Goal: Answer question/provide support: Share knowledge or assist other users

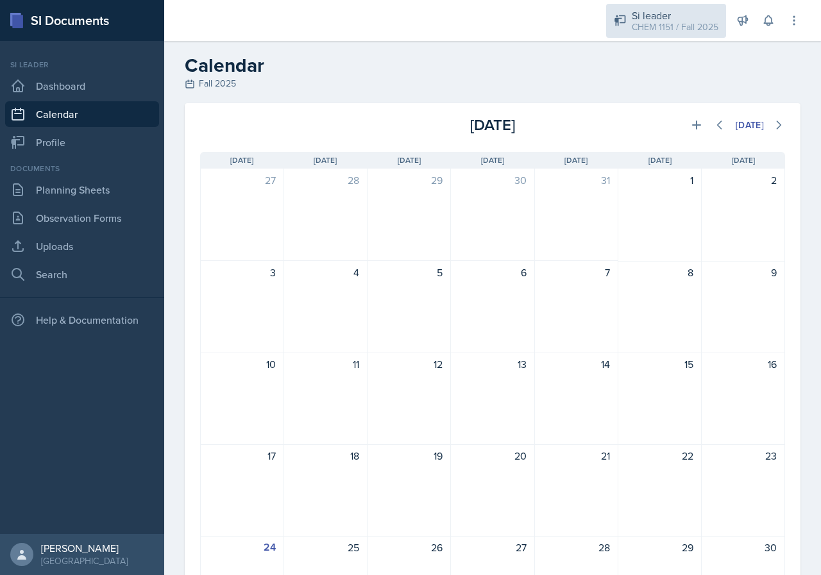
click at [645, 28] on div "CHEM 1151 / Fall 2025" at bounding box center [675, 27] width 87 height 13
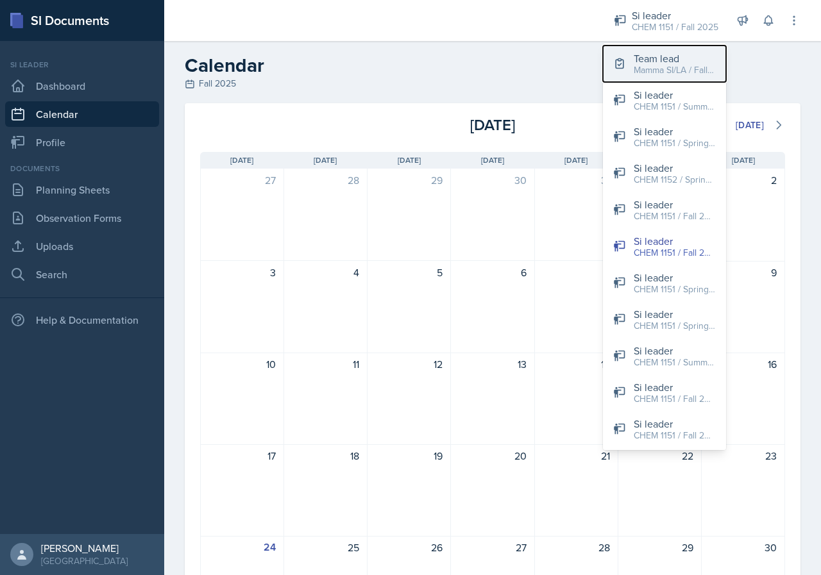
click at [658, 60] on div "Team lead" at bounding box center [675, 58] width 82 height 15
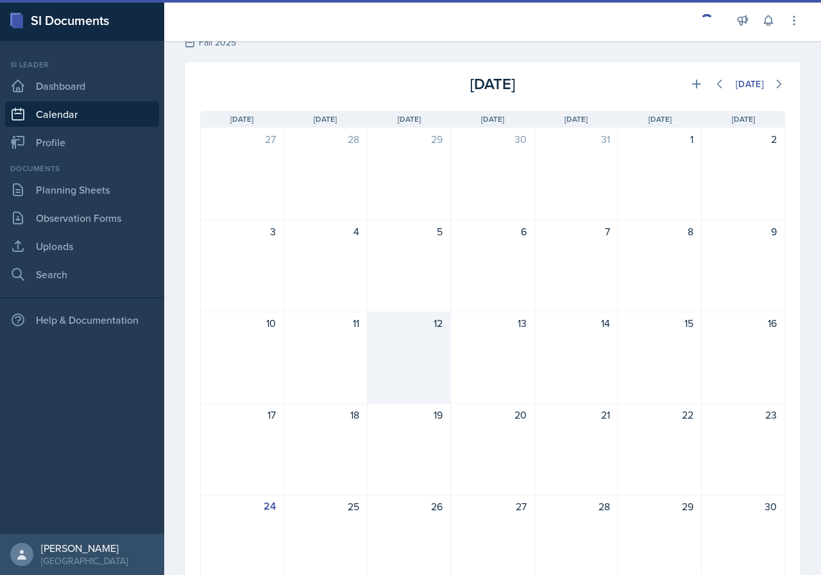
scroll to position [191, 0]
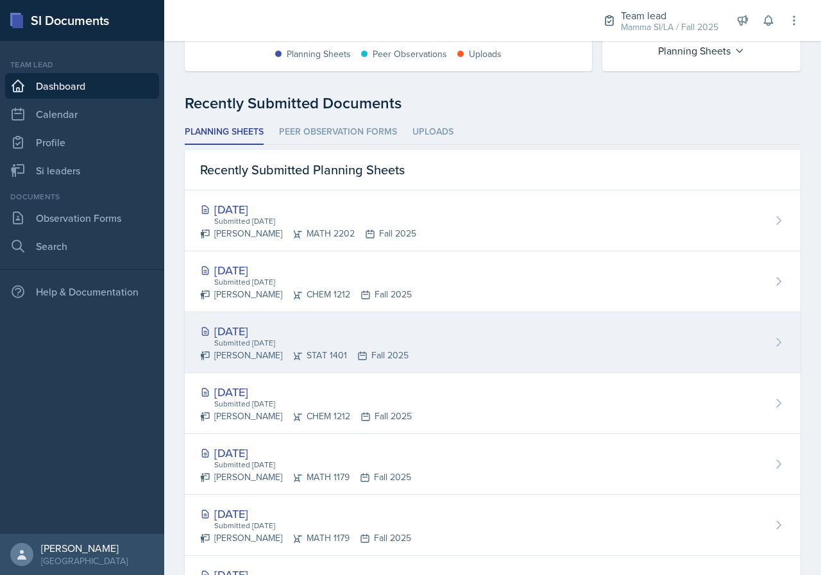
scroll to position [283, 0]
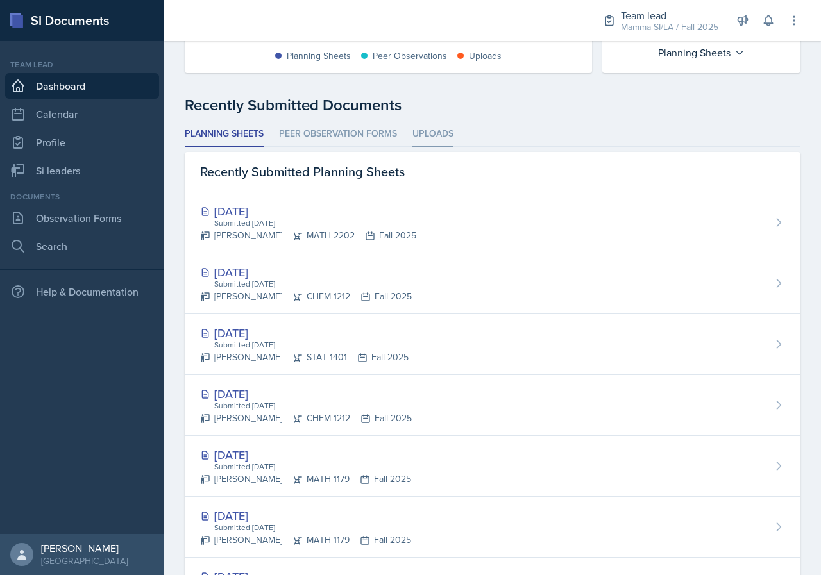
click at [440, 130] on li "Uploads" at bounding box center [433, 134] width 41 height 25
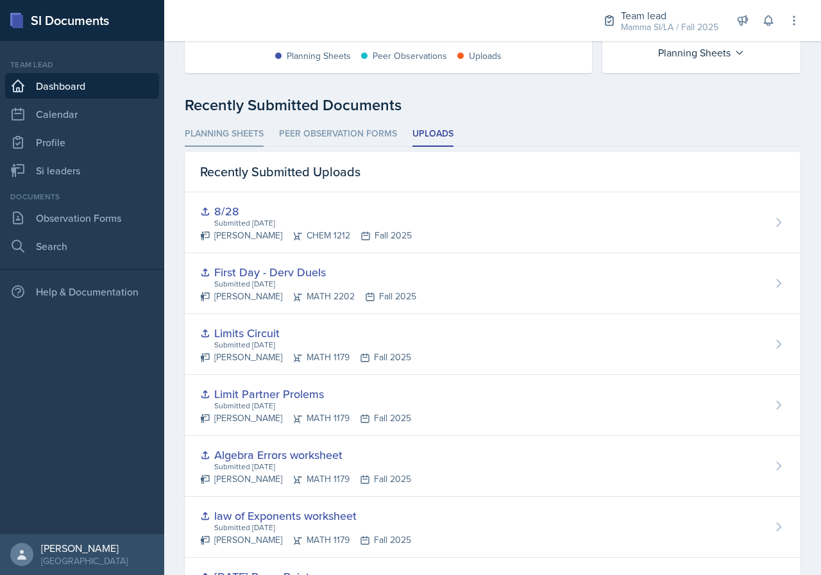
click at [244, 125] on li "Planning Sheets" at bounding box center [224, 134] width 79 height 25
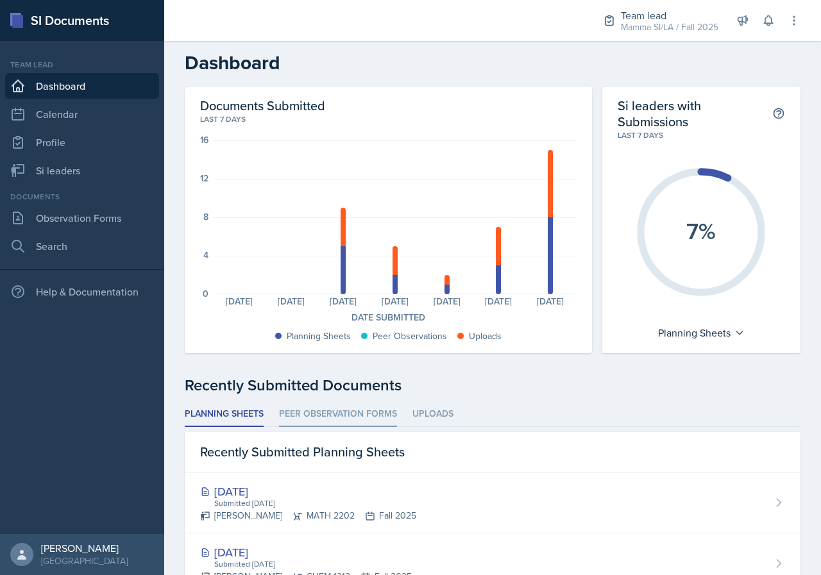
scroll to position [0, 0]
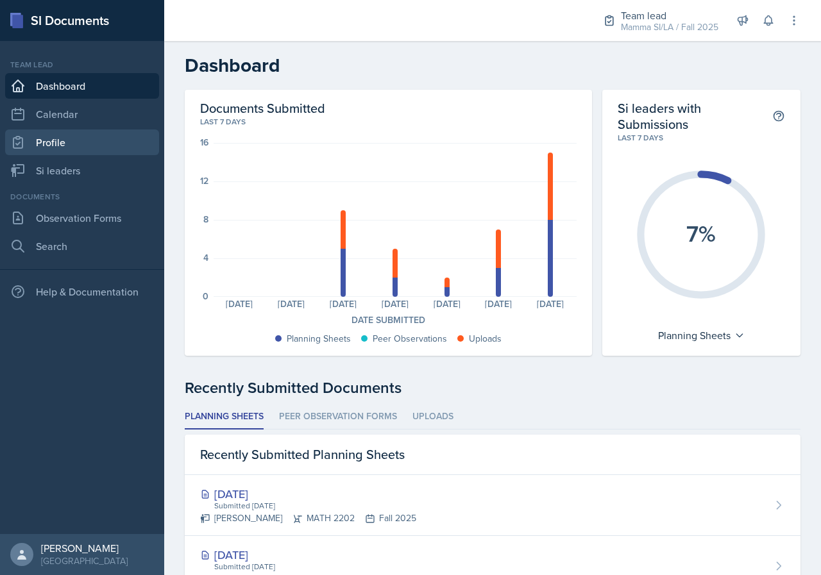
click at [109, 144] on link "Profile" at bounding box center [82, 143] width 154 height 26
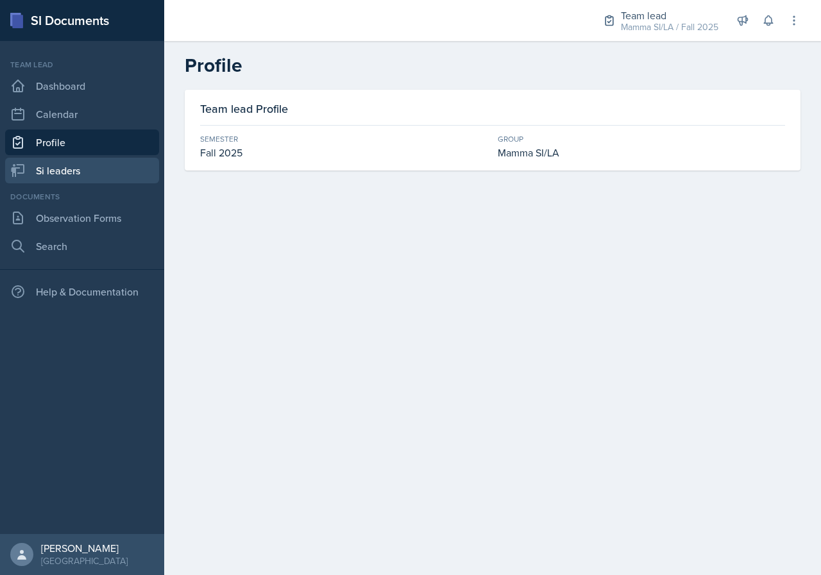
click at [94, 170] on link "Si leaders" at bounding box center [82, 171] width 154 height 26
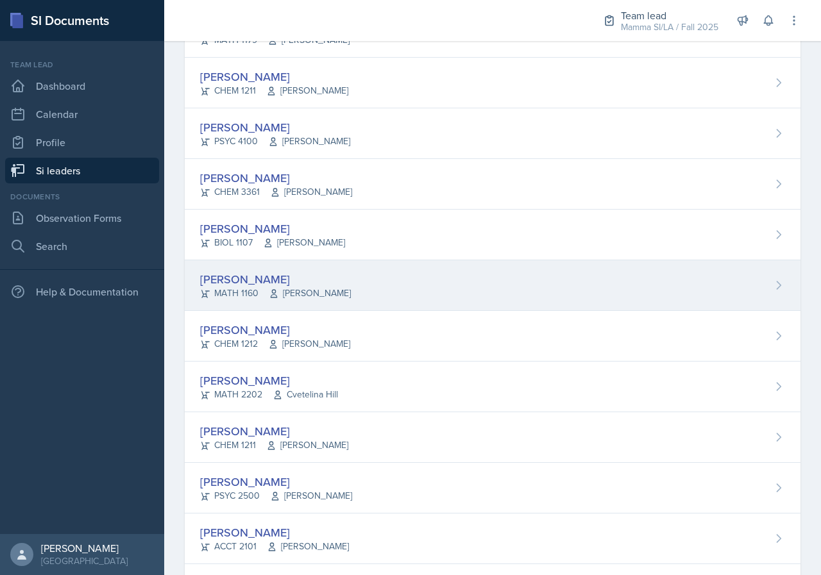
scroll to position [770, 0]
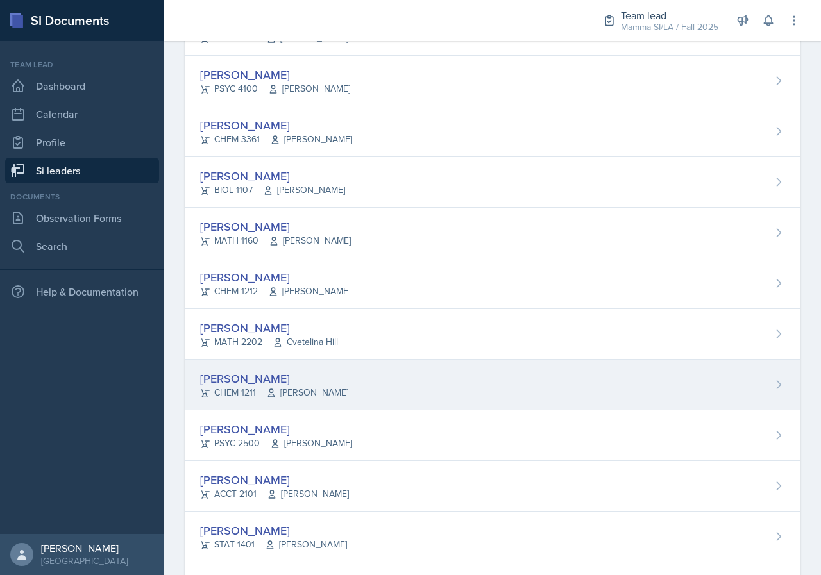
click at [321, 388] on div "[PERSON_NAME] CHEM 1211 [PERSON_NAME]" at bounding box center [493, 385] width 616 height 51
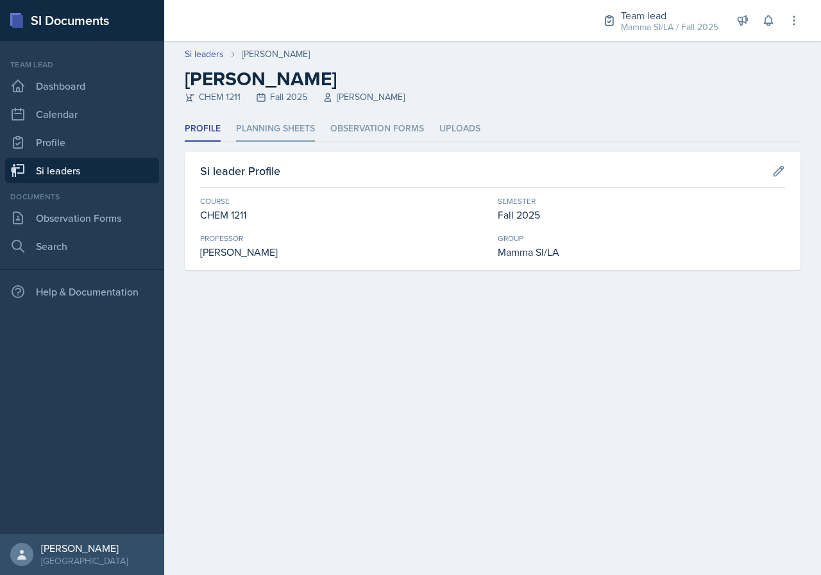
click at [274, 121] on li "Planning Sheets" at bounding box center [275, 129] width 79 height 25
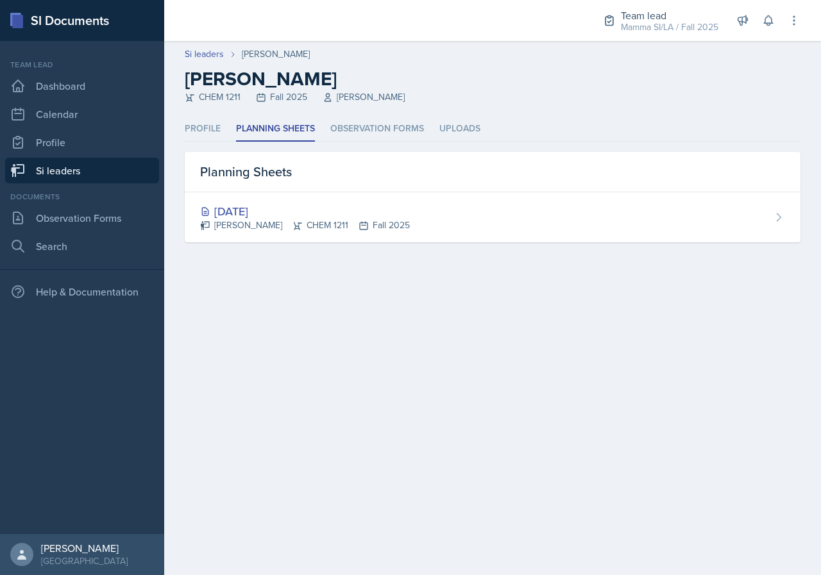
click at [121, 168] on link "Si leaders" at bounding box center [82, 171] width 154 height 26
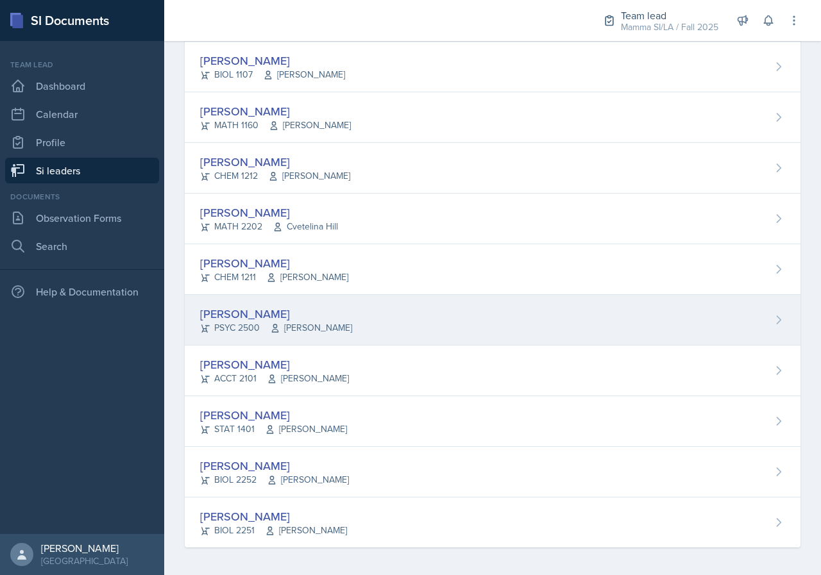
scroll to position [889, 0]
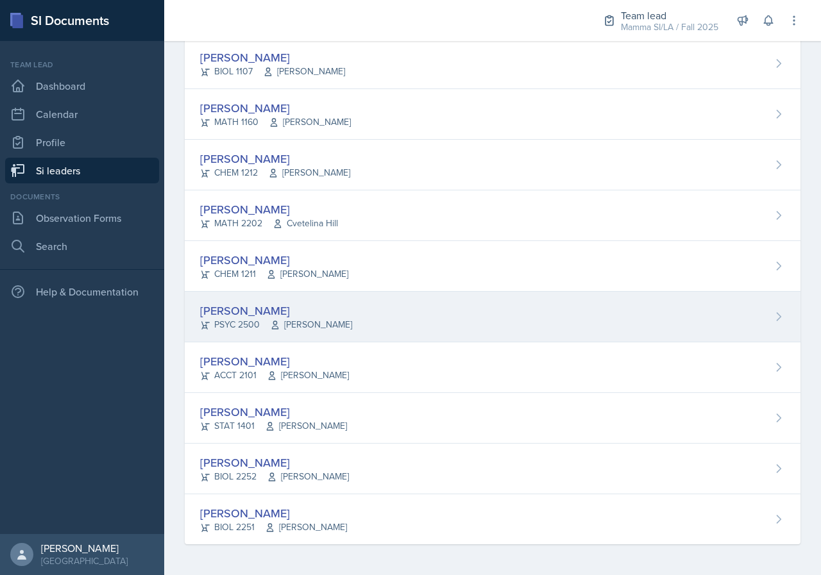
click at [269, 313] on div "[PERSON_NAME]" at bounding box center [276, 310] width 152 height 17
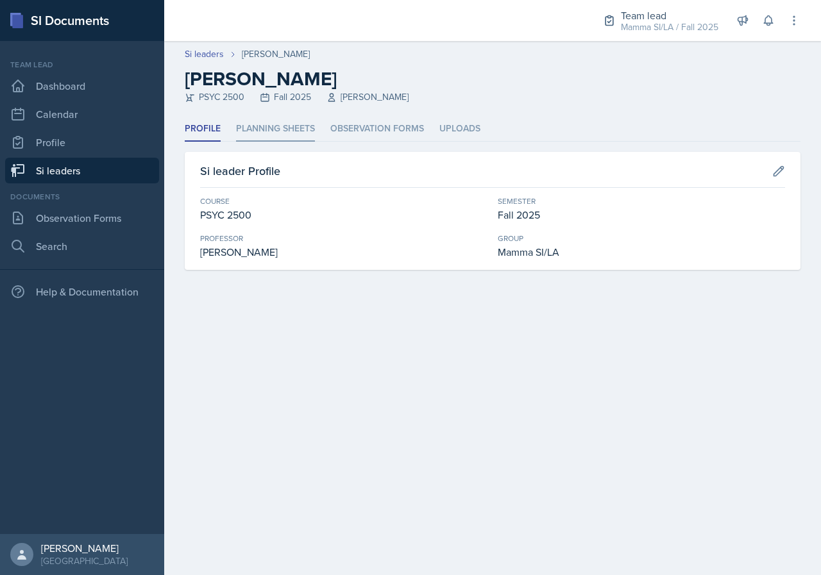
click at [294, 135] on li "Planning Sheets" at bounding box center [275, 129] width 79 height 25
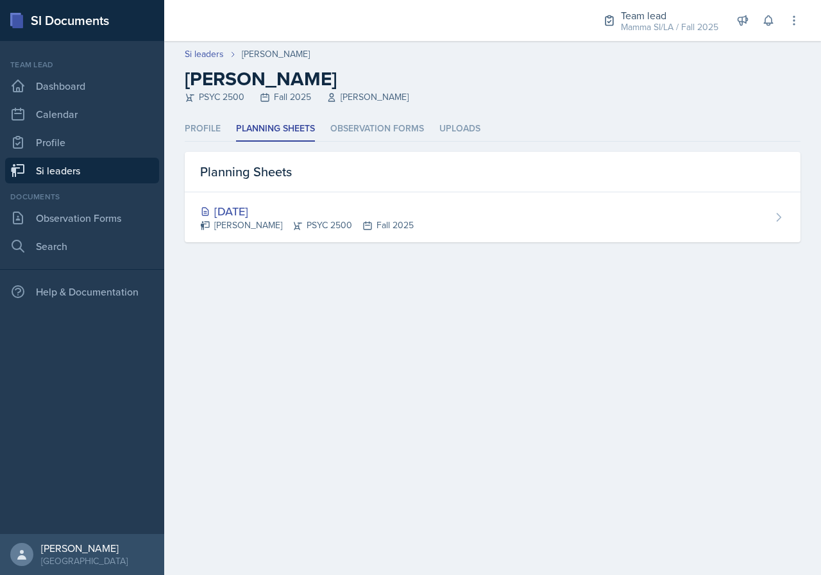
click at [99, 173] on link "Si leaders" at bounding box center [82, 171] width 154 height 26
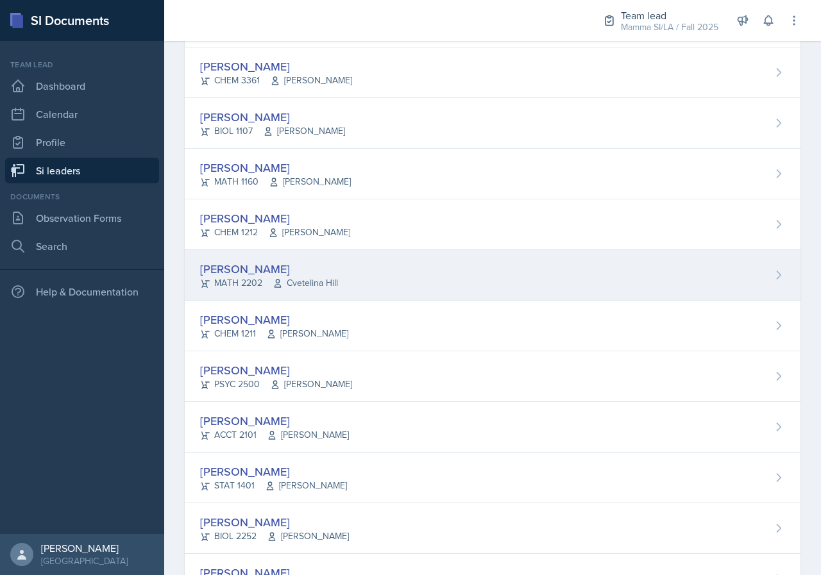
scroll to position [834, 0]
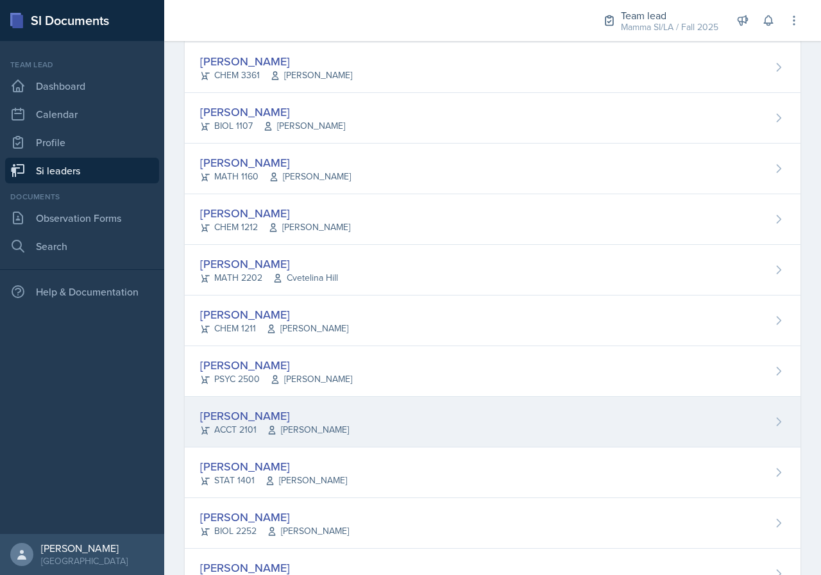
click at [327, 413] on div "[PERSON_NAME] ACCT 2101 [PERSON_NAME]" at bounding box center [493, 422] width 616 height 51
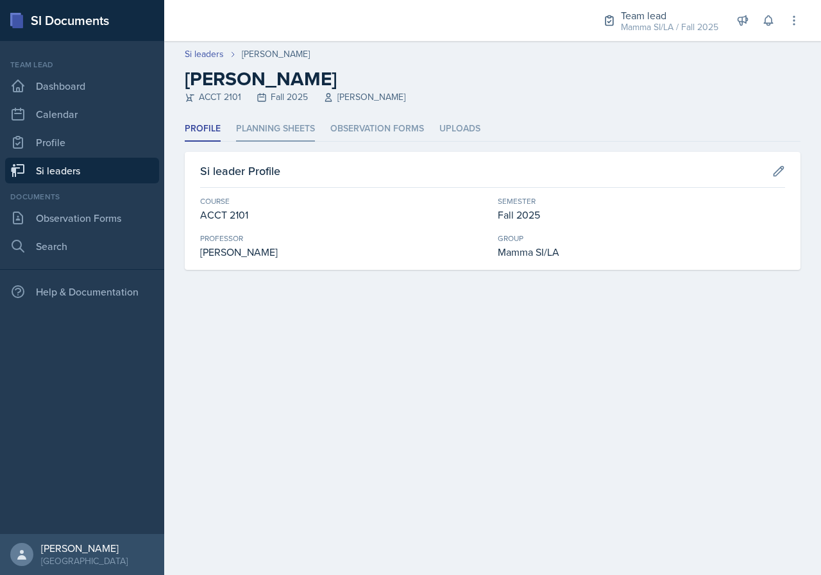
click at [301, 132] on li "Planning Sheets" at bounding box center [275, 129] width 79 height 25
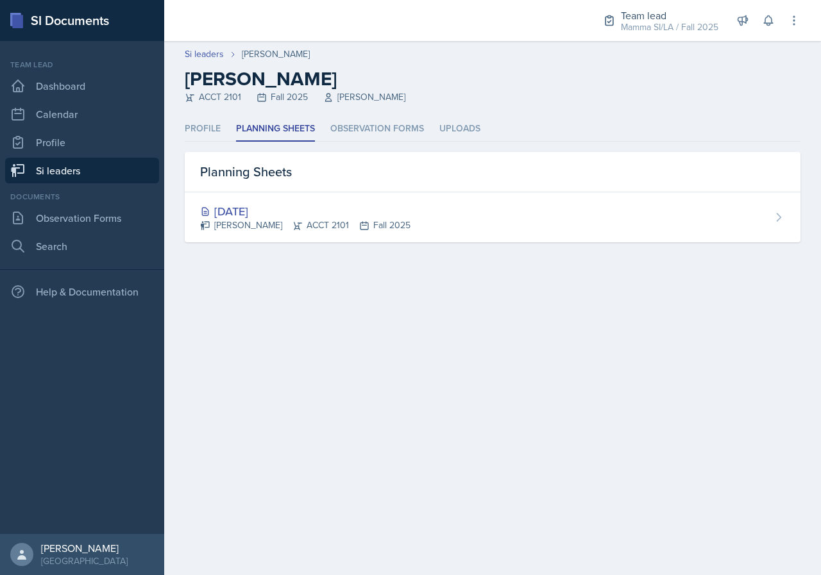
click at [111, 168] on link "Si leaders" at bounding box center [82, 171] width 154 height 26
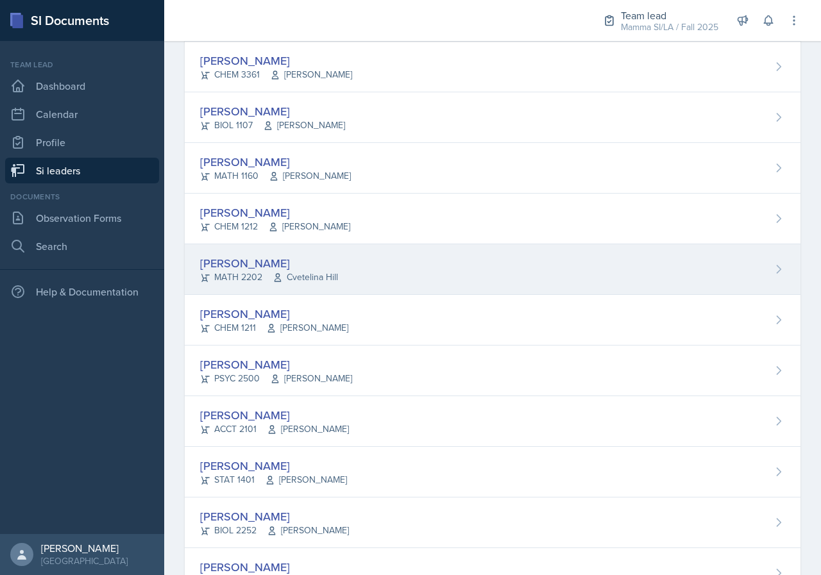
scroll to position [889, 0]
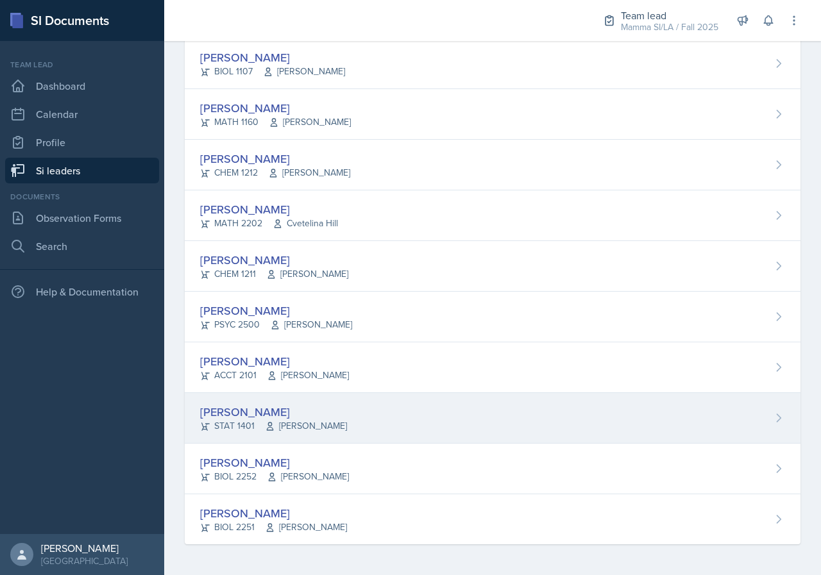
click at [284, 414] on div "[PERSON_NAME]" at bounding box center [273, 412] width 147 height 17
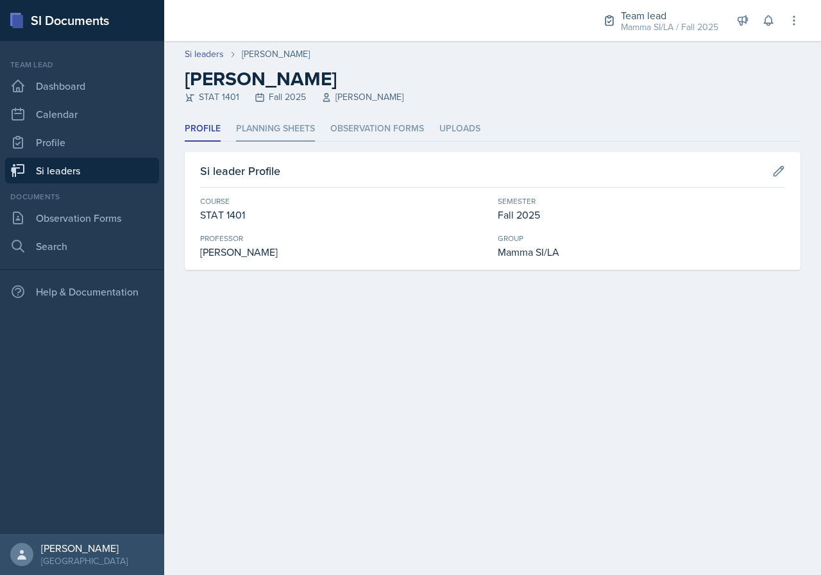
click at [302, 128] on li "Planning Sheets" at bounding box center [275, 129] width 79 height 25
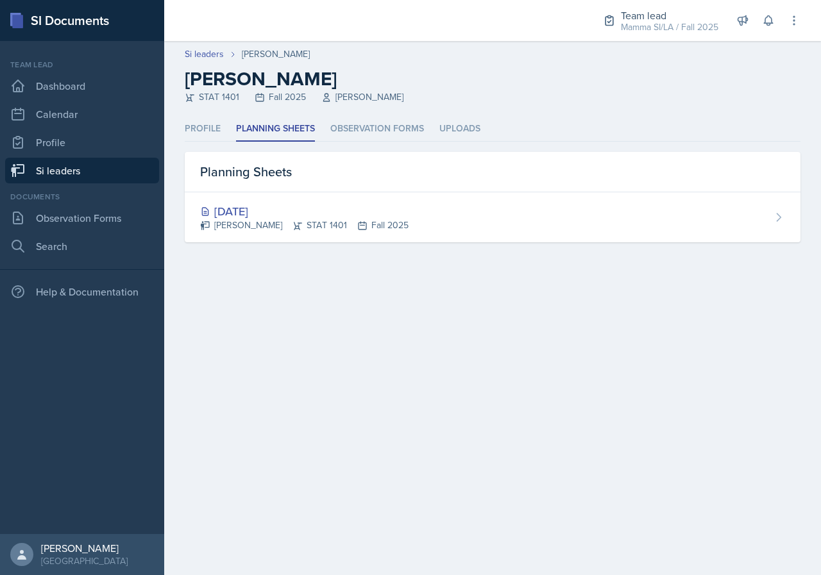
click at [94, 172] on link "Si leaders" at bounding box center [82, 171] width 154 height 26
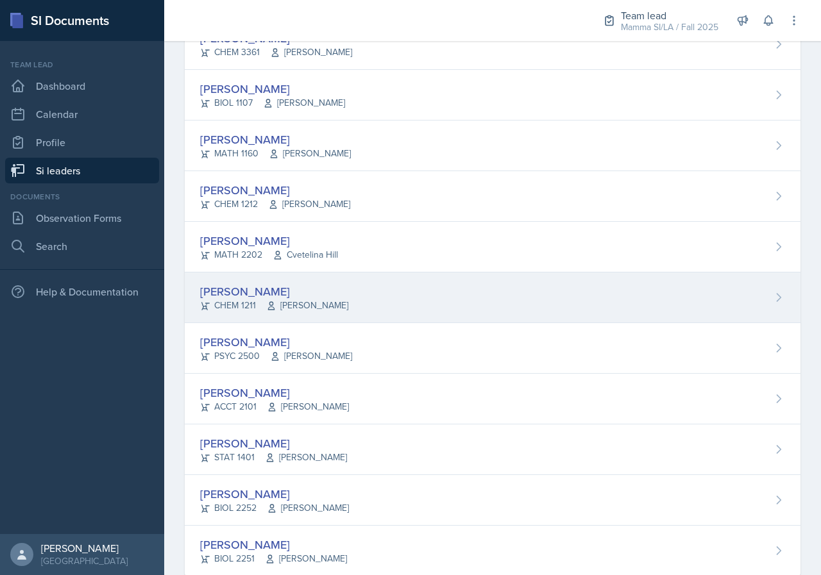
scroll to position [889, 0]
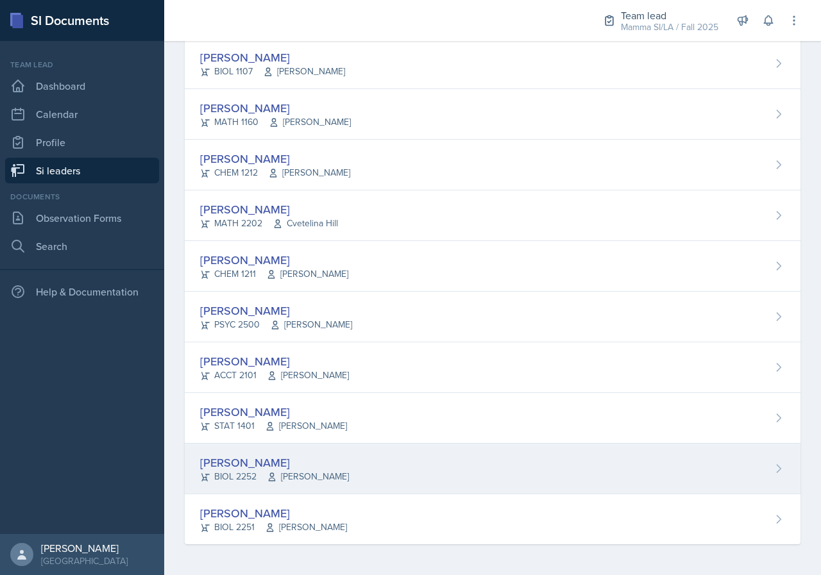
click at [284, 479] on span "[PERSON_NAME]" at bounding box center [308, 476] width 82 height 13
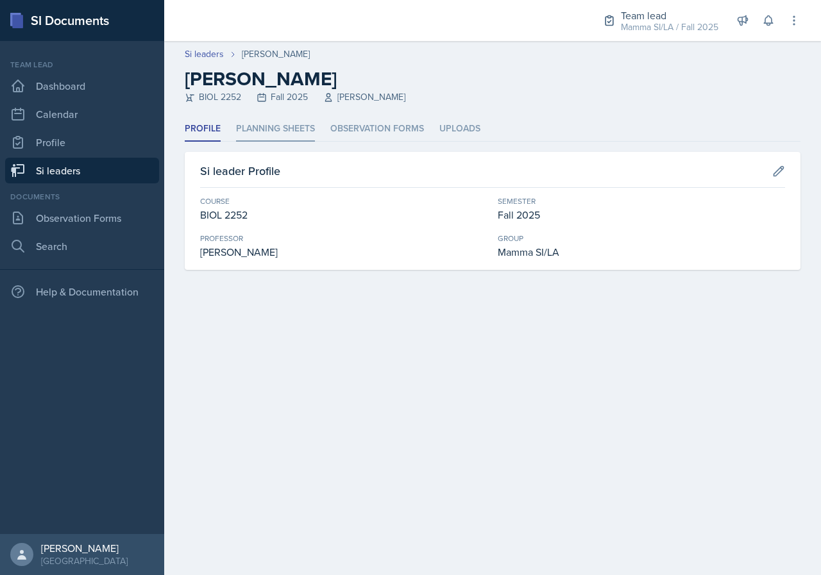
click at [285, 138] on li "Planning Sheets" at bounding box center [275, 129] width 79 height 25
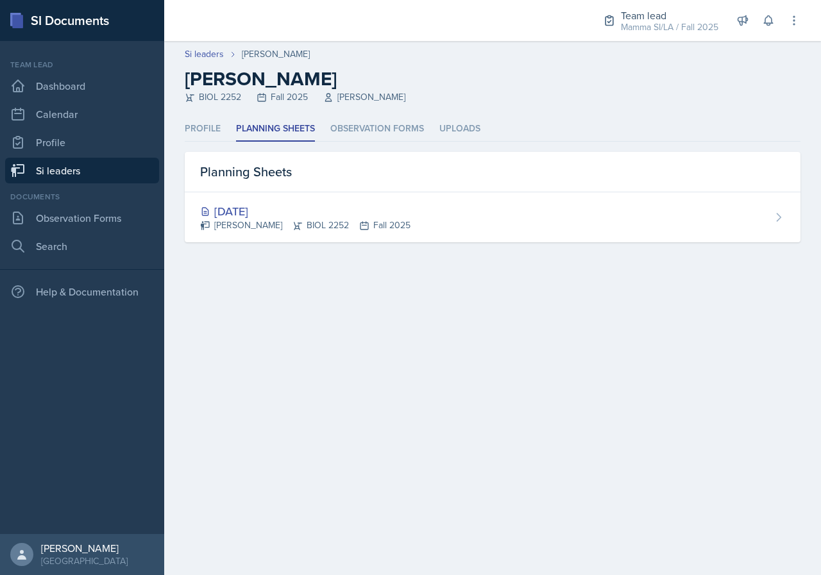
click at [198, 108] on header "Si leaders [PERSON_NAME] [PERSON_NAME] BIOL 2252 Fall 2025 [PERSON_NAME]" at bounding box center [492, 79] width 657 height 76
click at [201, 126] on li "Profile" at bounding box center [203, 129] width 36 height 25
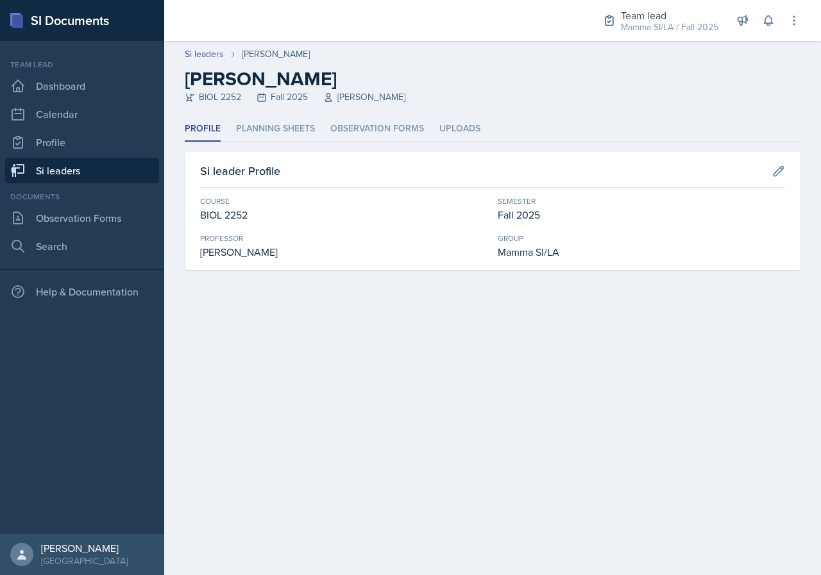
click at [114, 175] on link "Si leaders" at bounding box center [82, 171] width 154 height 26
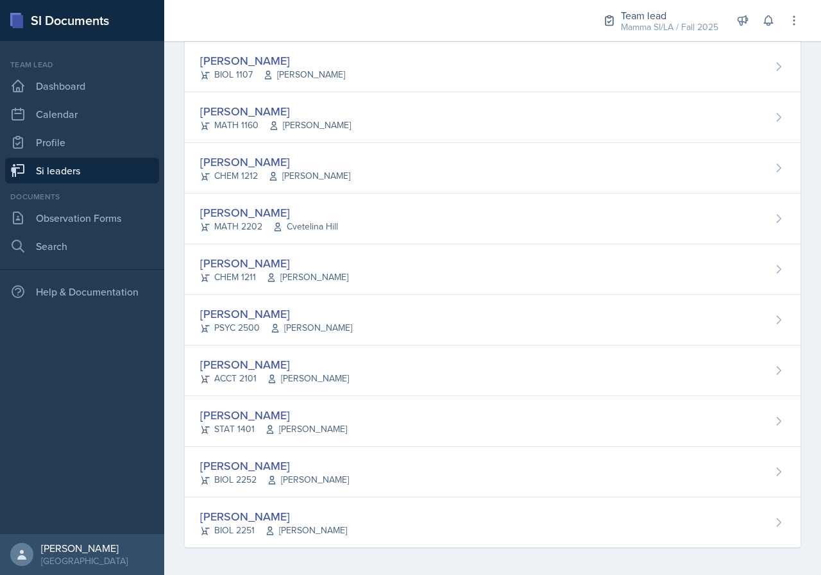
scroll to position [889, 0]
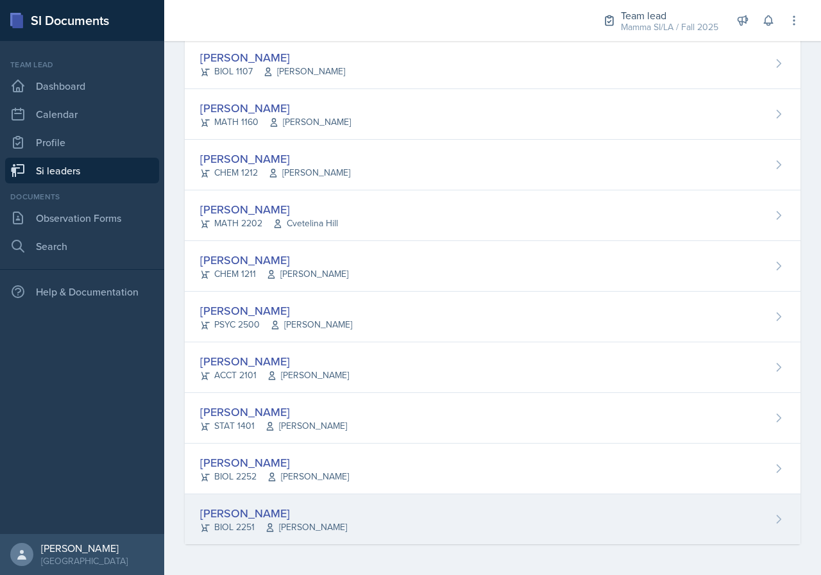
click at [318, 531] on span "[PERSON_NAME]" at bounding box center [306, 527] width 82 height 13
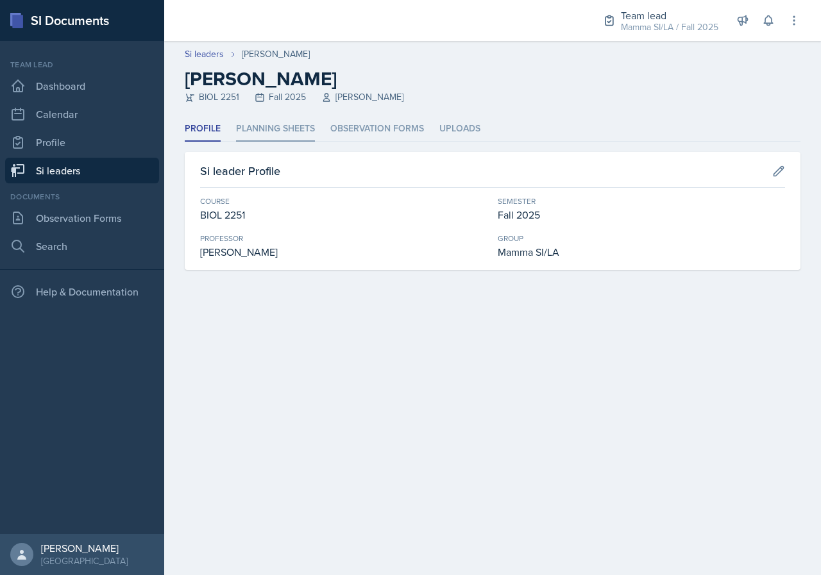
click at [276, 133] on li "Planning Sheets" at bounding box center [275, 129] width 79 height 25
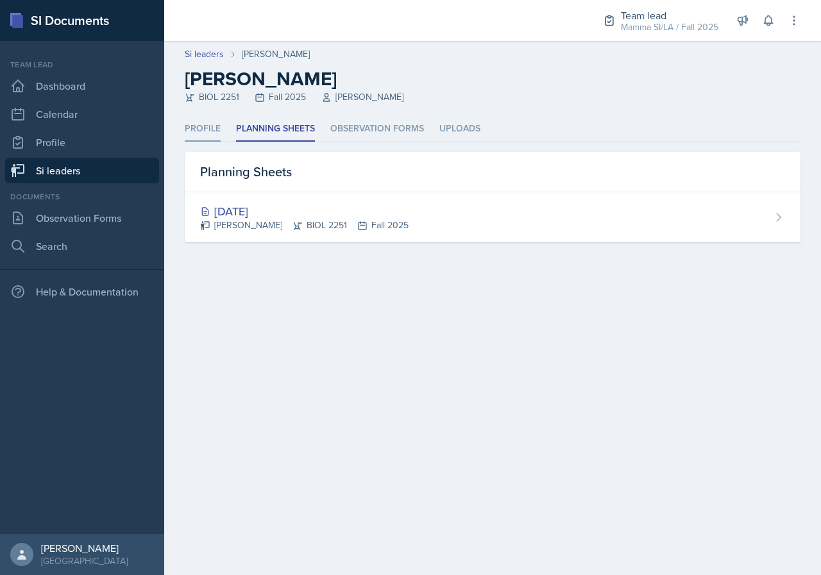
click at [211, 130] on li "Profile" at bounding box center [203, 129] width 36 height 25
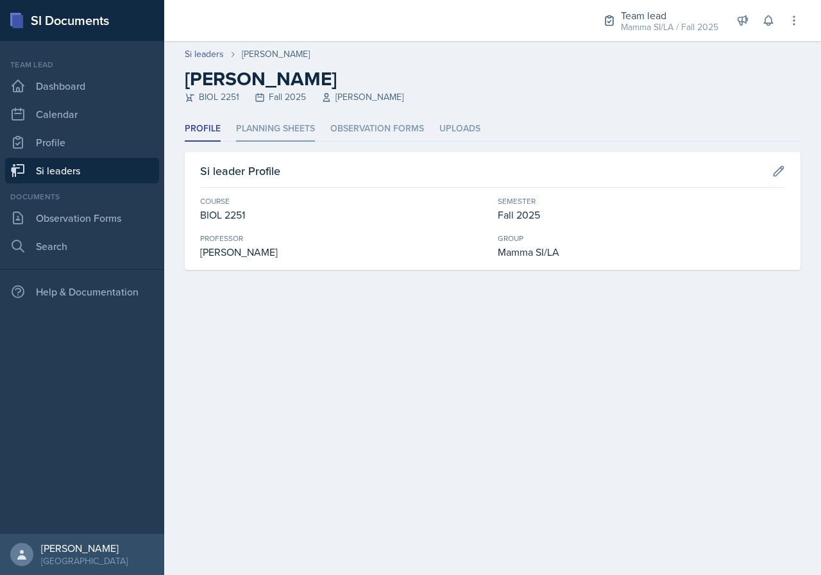
click at [246, 135] on li "Planning Sheets" at bounding box center [275, 129] width 79 height 25
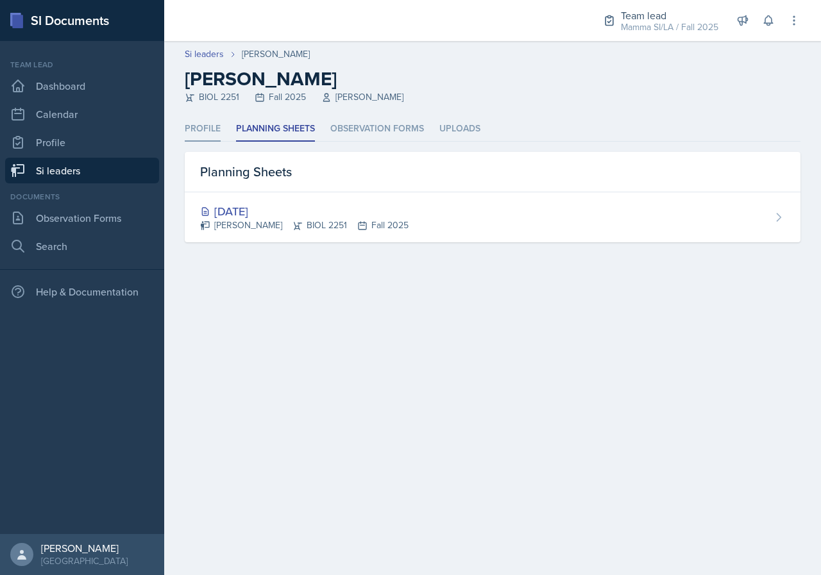
click at [217, 129] on li "Profile" at bounding box center [203, 129] width 36 height 25
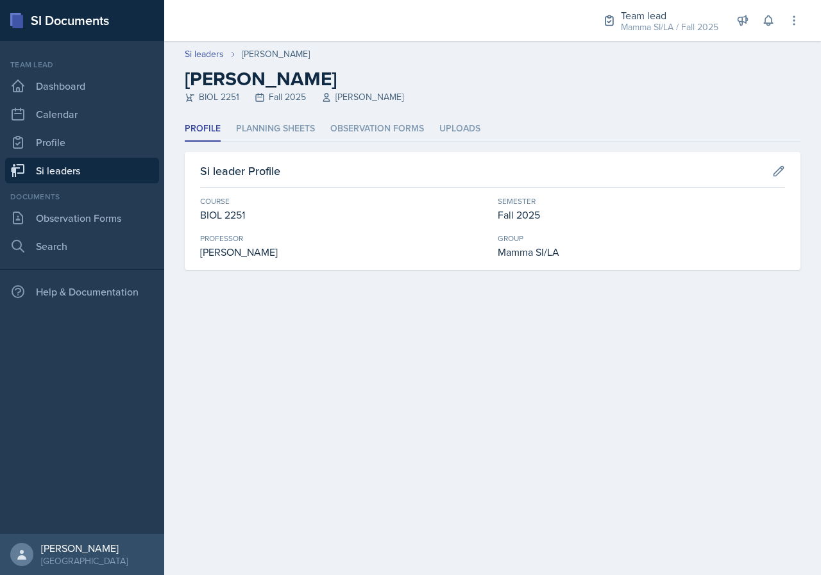
click at [233, 129] on ul "Profile Planning Sheets Observation Forms Uploads" at bounding box center [493, 129] width 616 height 25
click at [85, 177] on link "Si leaders" at bounding box center [82, 171] width 154 height 26
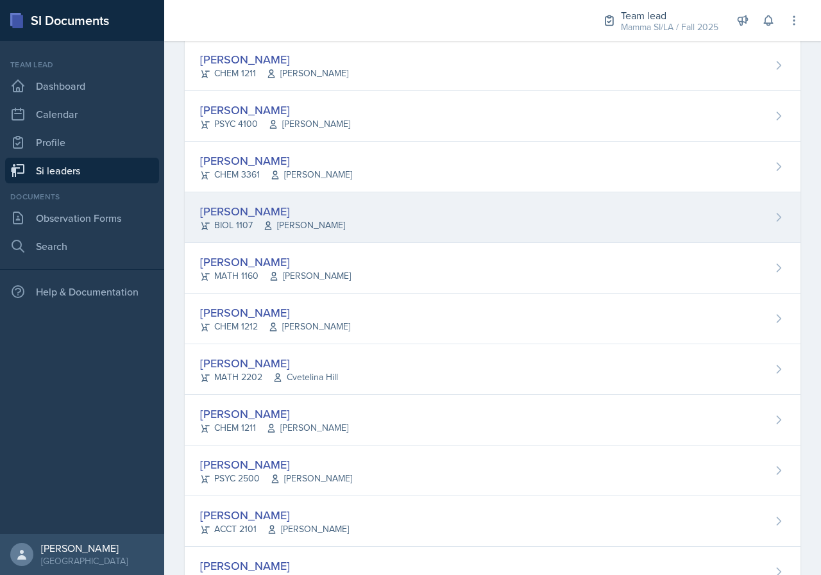
scroll to position [770, 0]
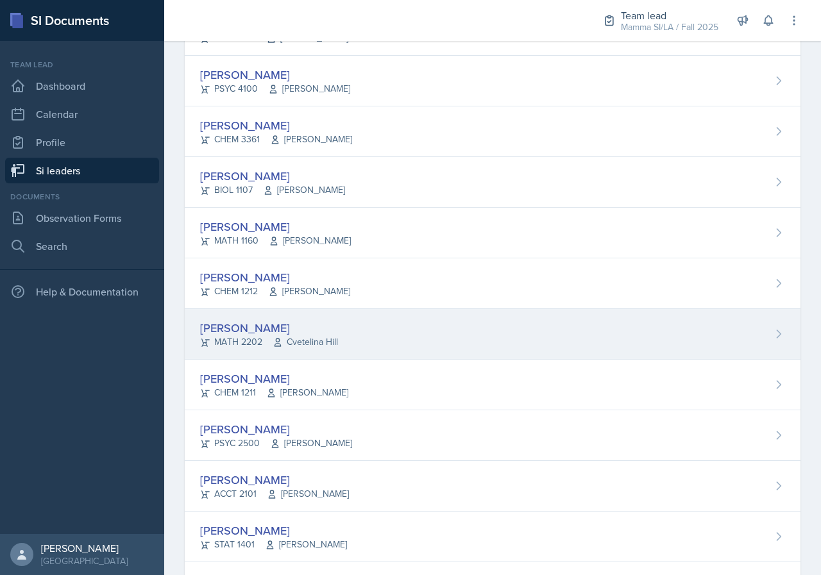
click at [336, 338] on span "Cvetelina Hill" at bounding box center [305, 342] width 65 height 13
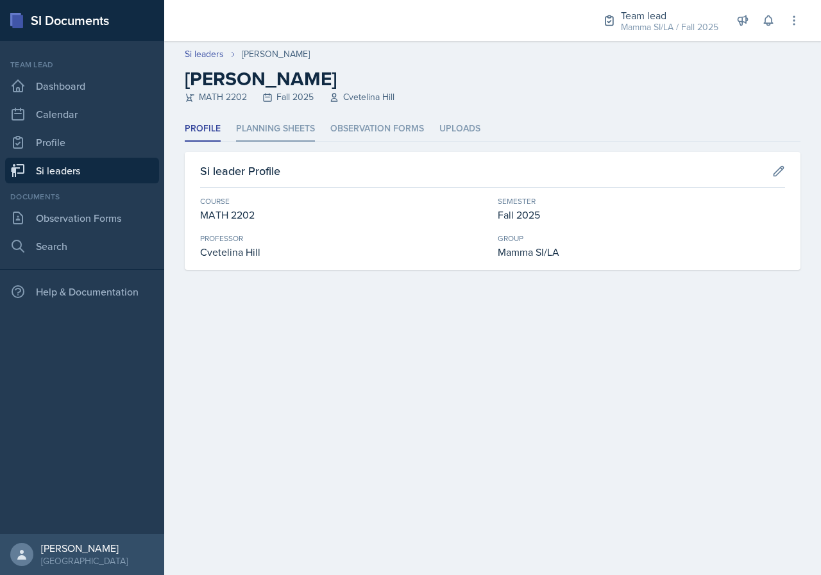
click at [269, 142] on div "Profile Planning Sheets Observation Forms Uploads Profile Planning Sheets Obser…" at bounding box center [493, 193] width 616 height 153
click at [266, 130] on li "Planning Sheets" at bounding box center [275, 129] width 79 height 25
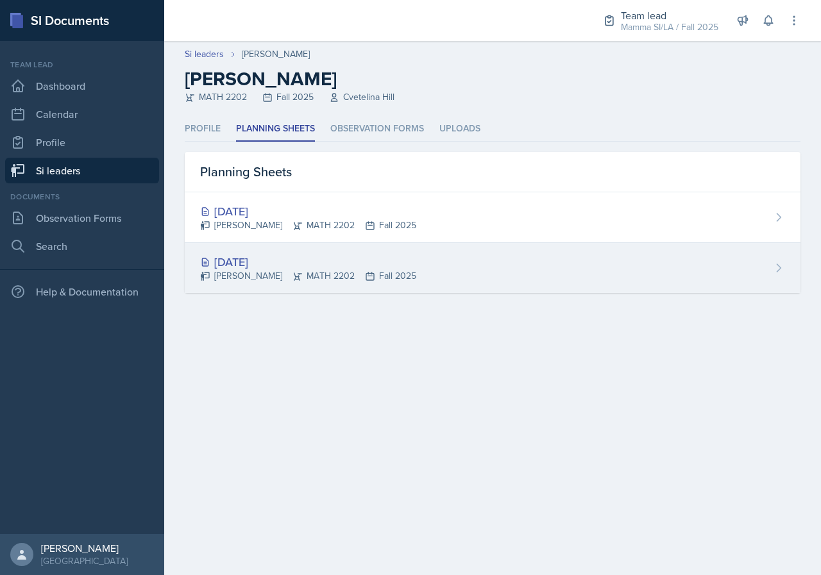
click at [353, 291] on div "[DATE] [PERSON_NAME] MATH 2202 Fall 2025" at bounding box center [493, 268] width 616 height 50
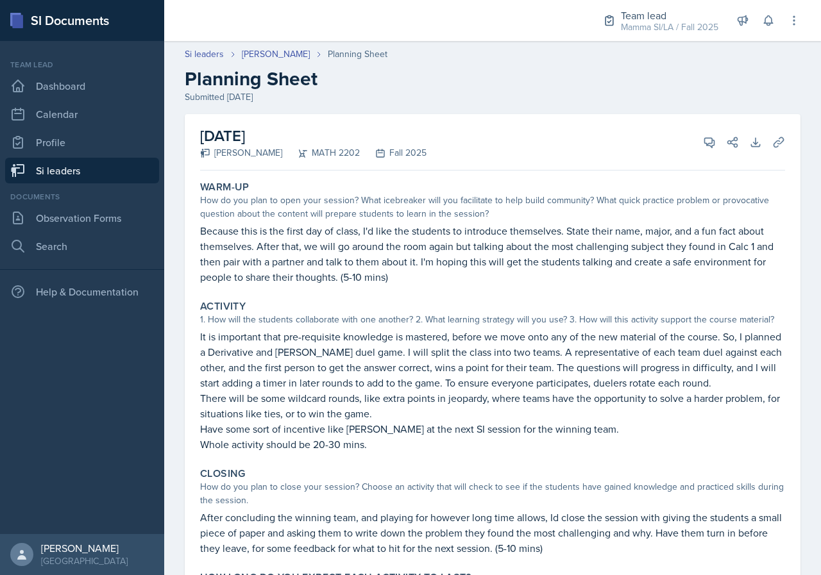
click at [124, 167] on link "Si leaders" at bounding box center [82, 171] width 154 height 26
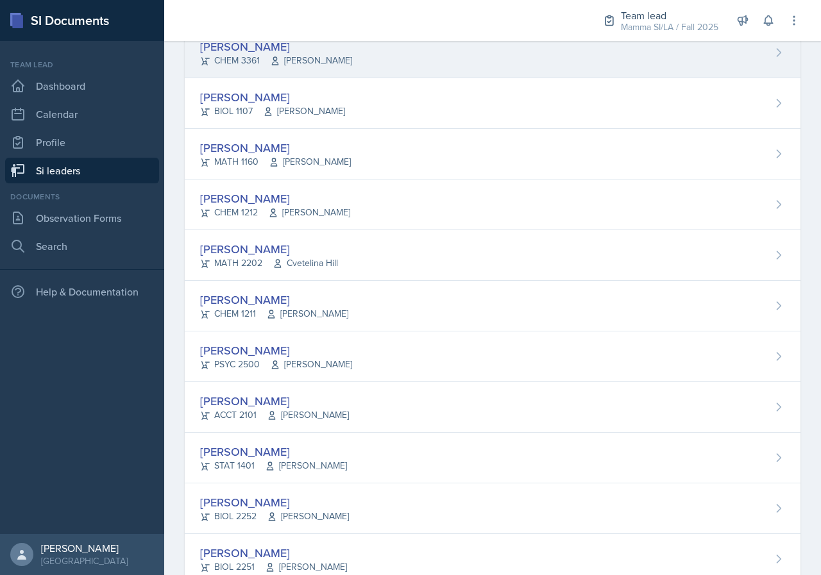
scroll to position [889, 0]
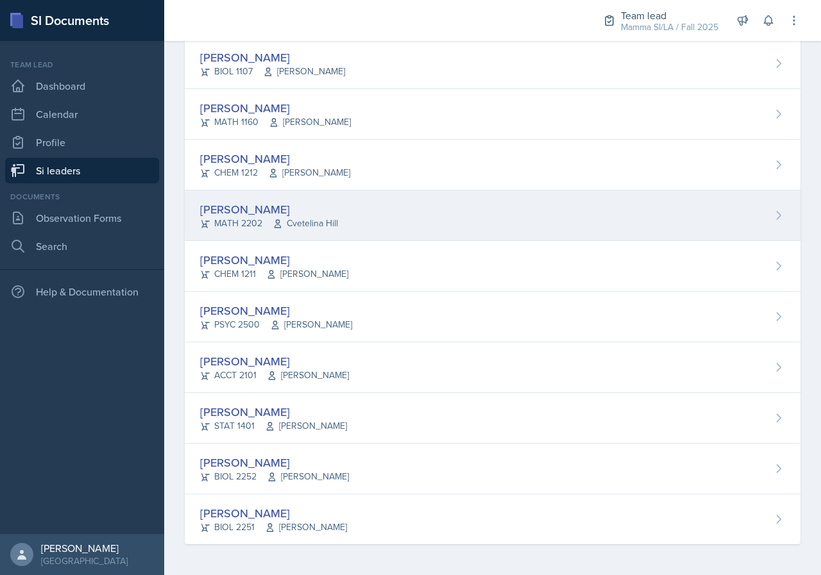
click at [282, 212] on div "[PERSON_NAME]" at bounding box center [269, 209] width 138 height 17
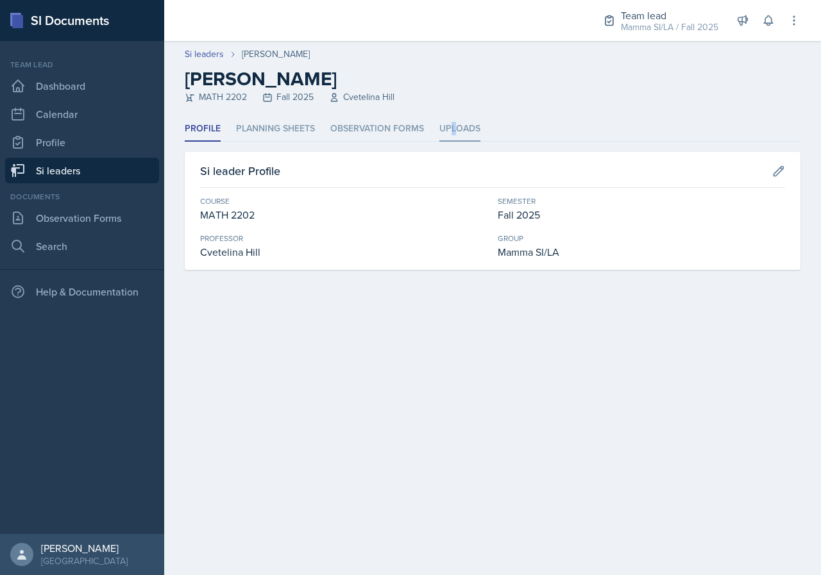
click at [453, 121] on li "Uploads" at bounding box center [459, 129] width 41 height 25
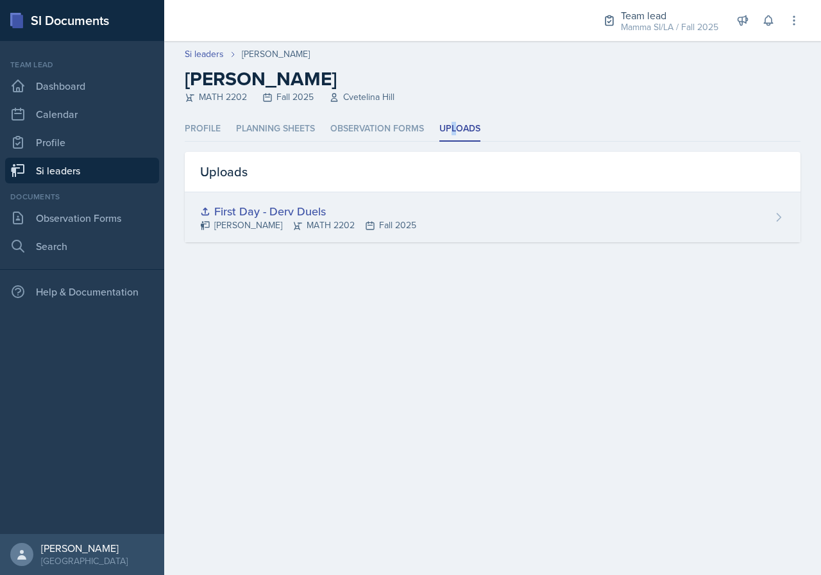
click at [411, 212] on div "First Day - Derv Duels" at bounding box center [308, 211] width 216 height 17
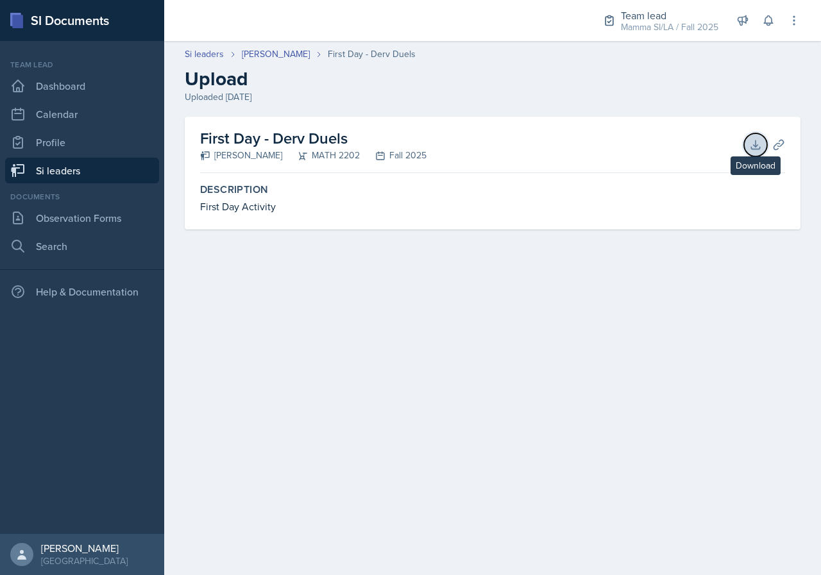
click at [755, 148] on icon at bounding box center [755, 145] width 13 height 13
click at [83, 178] on link "Si leaders" at bounding box center [82, 171] width 154 height 26
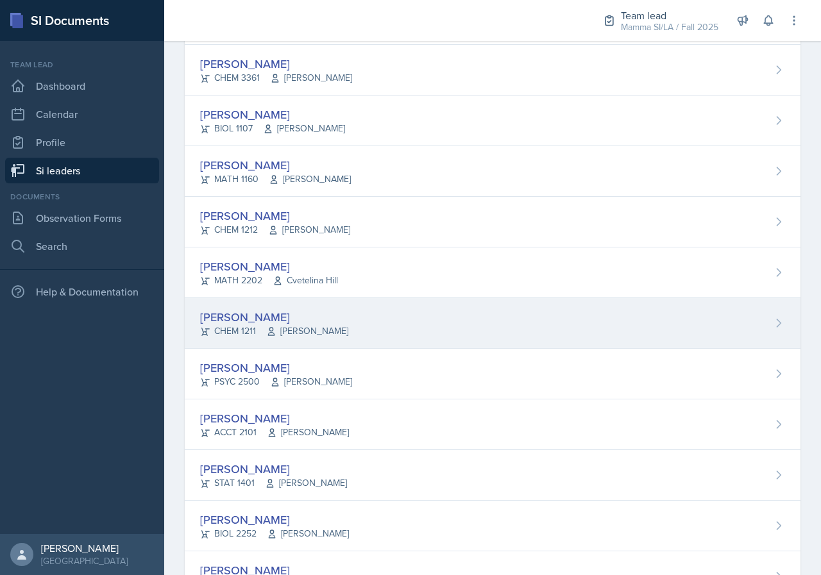
scroll to position [834, 0]
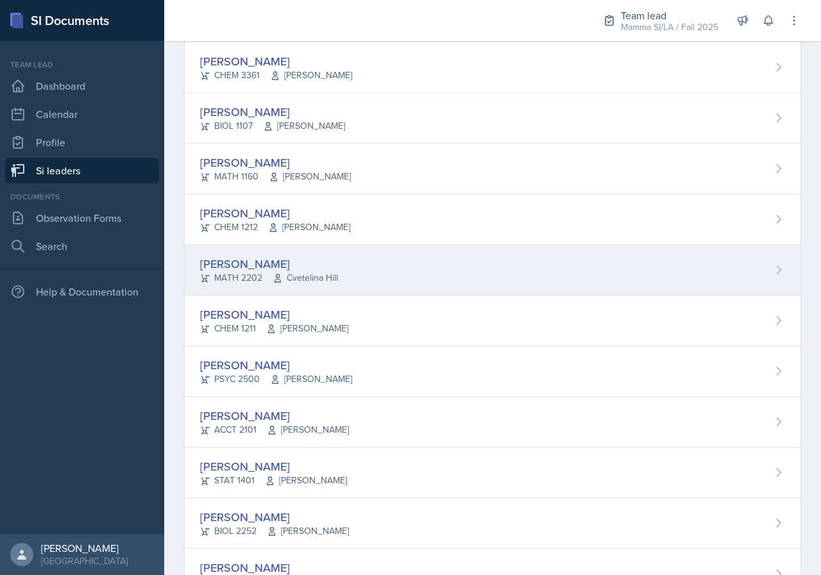
click at [293, 277] on span "Cvetelina Hill" at bounding box center [305, 277] width 65 height 13
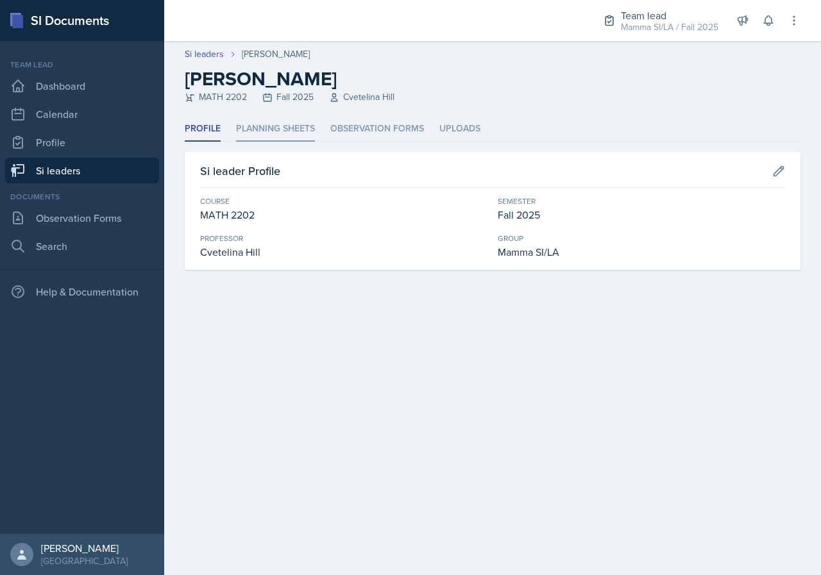
click at [268, 126] on li "Planning Sheets" at bounding box center [275, 129] width 79 height 25
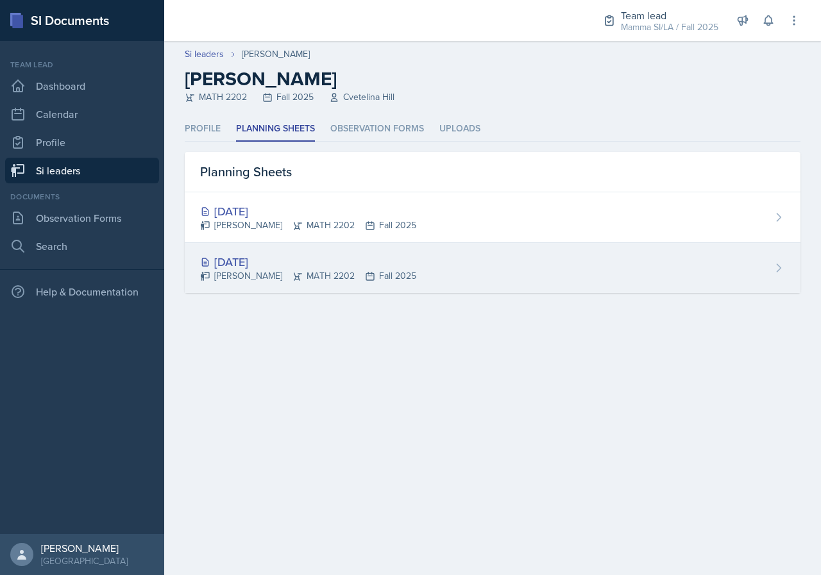
click at [350, 266] on div "[DATE]" at bounding box center [308, 261] width 216 height 17
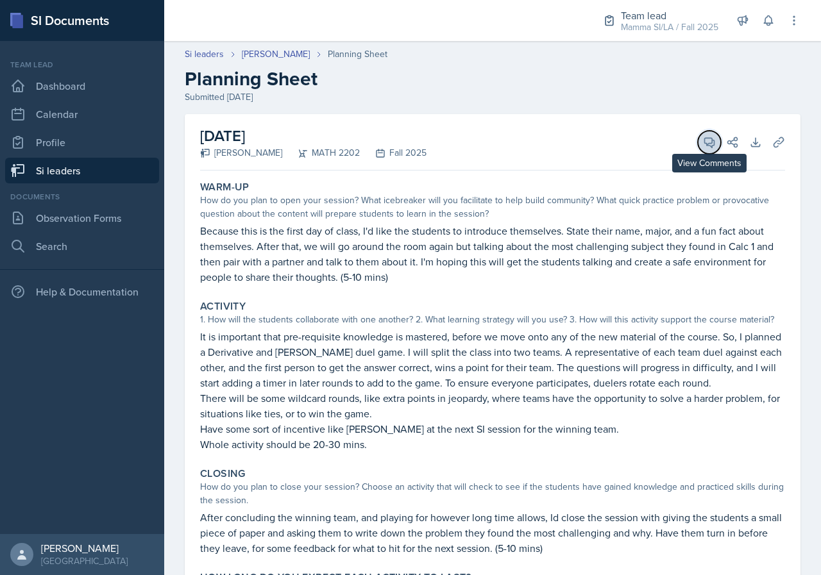
click at [700, 134] on button "View Comments" at bounding box center [709, 142] width 23 height 23
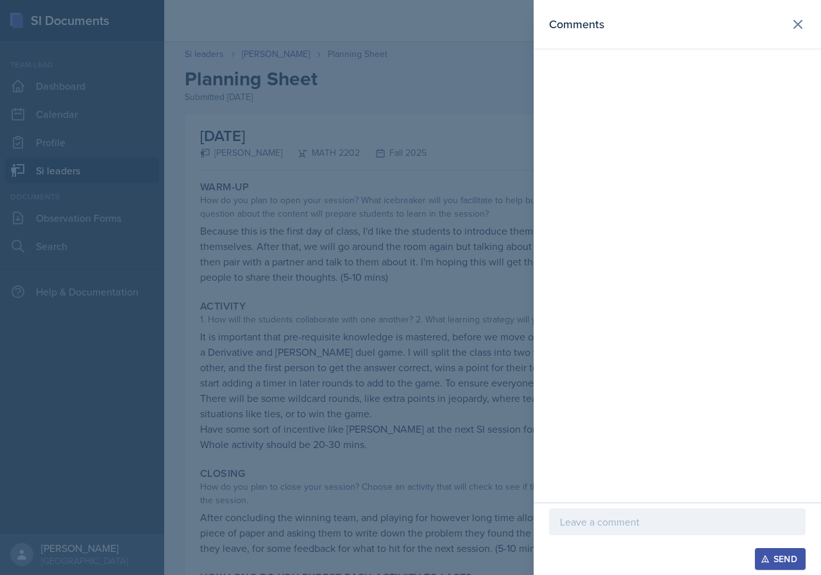
click at [639, 511] on div at bounding box center [677, 522] width 257 height 27
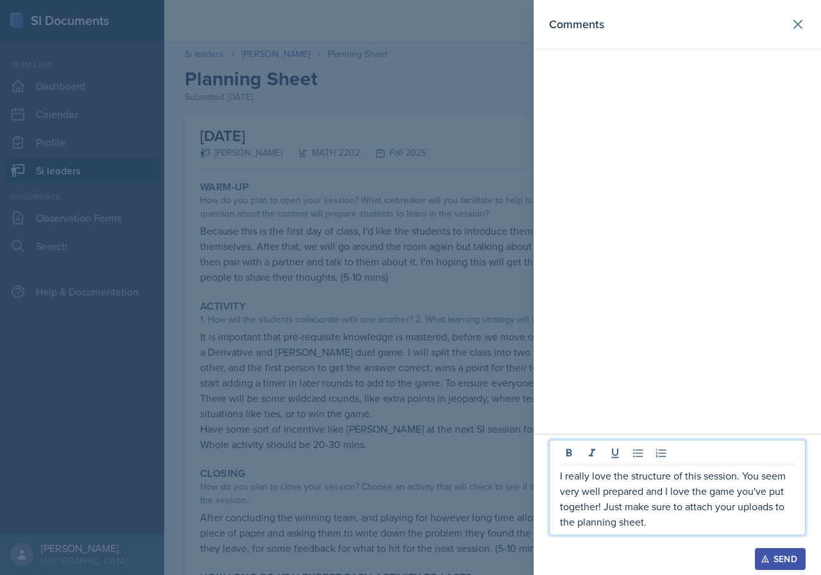
click at [775, 553] on div "Send" at bounding box center [780, 559] width 34 height 10
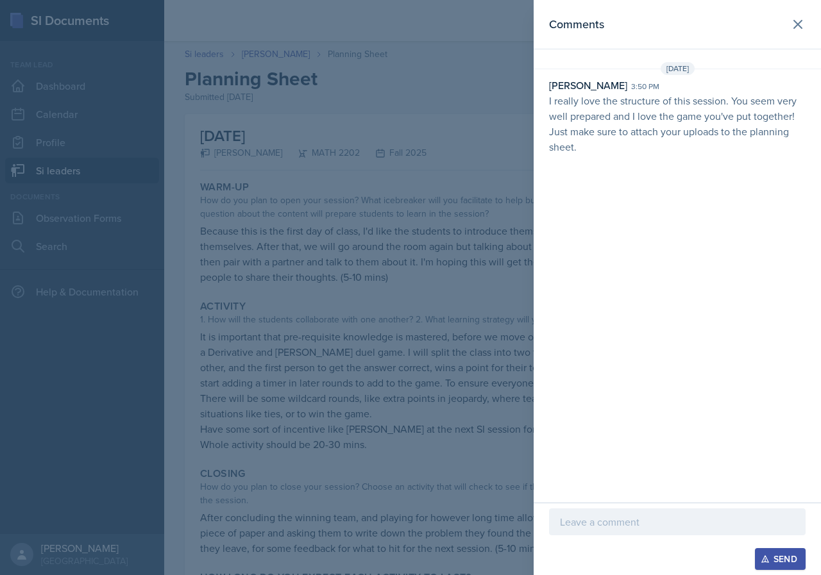
click at [604, 128] on p "I really love the structure of this session. You seem very well prepared and I …" at bounding box center [677, 124] width 257 height 62
drag, startPoint x: 594, startPoint y: 124, endPoint x: 667, endPoint y: 133, distance: 73.1
click at [651, 132] on p "I really love the structure of this session. You seem very well prepared and I …" at bounding box center [677, 124] width 257 height 62
click at [667, 133] on p "I really love the structure of this session. You seem very well prepared and I …" at bounding box center [677, 124] width 257 height 62
click at [796, 27] on icon at bounding box center [798, 25] width 8 height 8
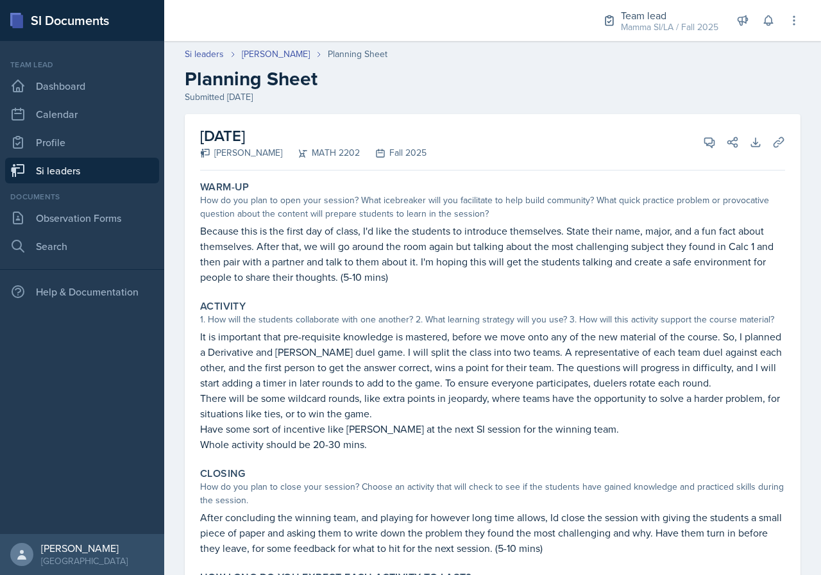
click at [74, 169] on link "Si leaders" at bounding box center [82, 171] width 154 height 26
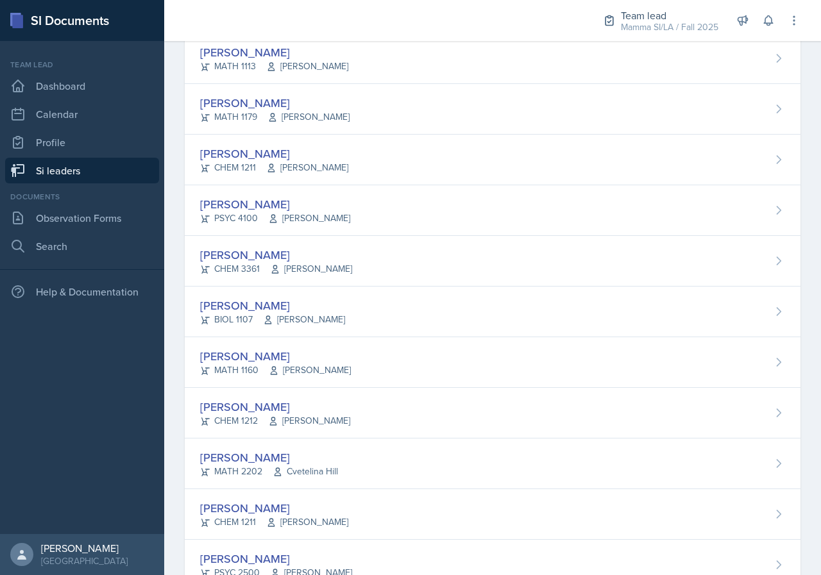
scroll to position [770, 0]
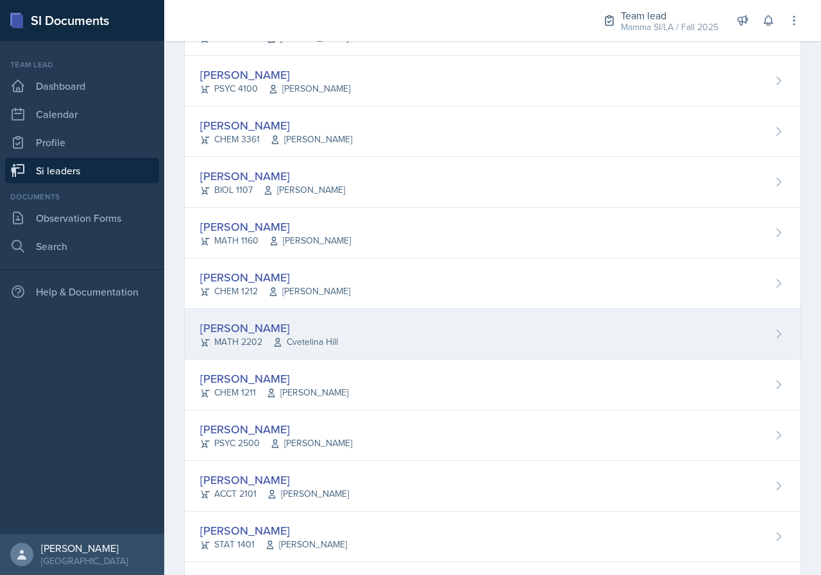
click at [371, 332] on div "[PERSON_NAME] MATH 2202 [GEOGRAPHIC_DATA]" at bounding box center [493, 334] width 616 height 51
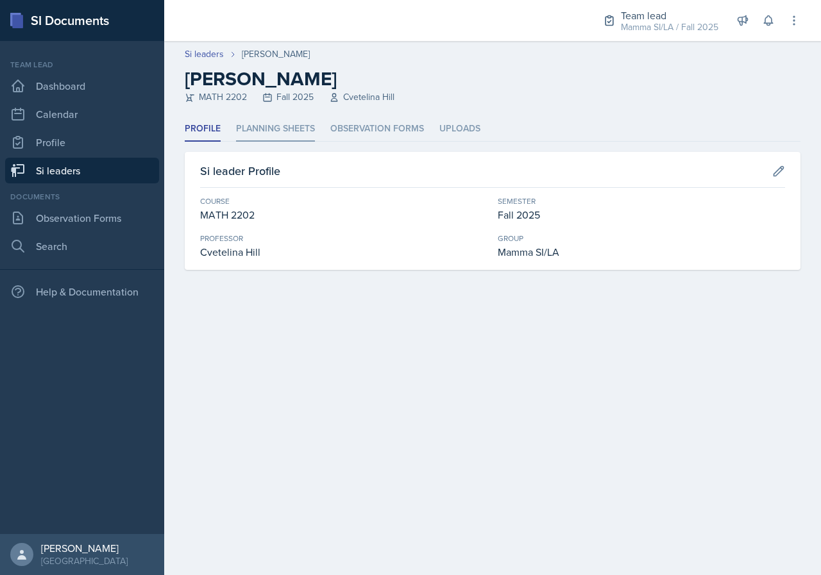
click at [262, 117] on li "Planning Sheets" at bounding box center [275, 129] width 79 height 25
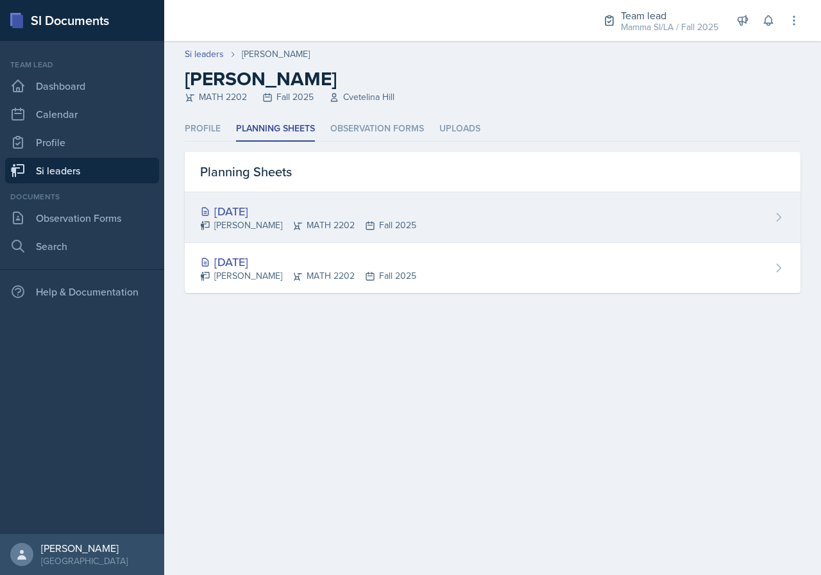
click at [347, 211] on div "[DATE]" at bounding box center [308, 211] width 216 height 17
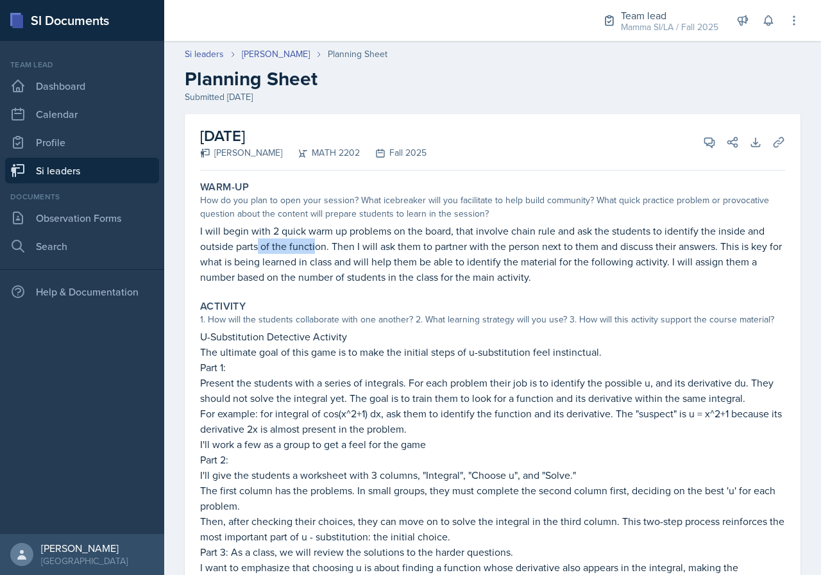
drag, startPoint x: 275, startPoint y: 241, endPoint x: 326, endPoint y: 244, distance: 50.7
click at [320, 243] on p "I will begin with 2 quick warm up problems on the board, that involve chain rul…" at bounding box center [492, 254] width 585 height 62
click at [326, 244] on p "I will begin with 2 quick warm up problems on the board, that involve chain rul…" at bounding box center [492, 254] width 585 height 62
drag, startPoint x: 326, startPoint y: 243, endPoint x: 371, endPoint y: 238, distance: 45.1
click at [359, 239] on p "I will begin with 2 quick warm up problems on the board, that involve chain rul…" at bounding box center [492, 254] width 585 height 62
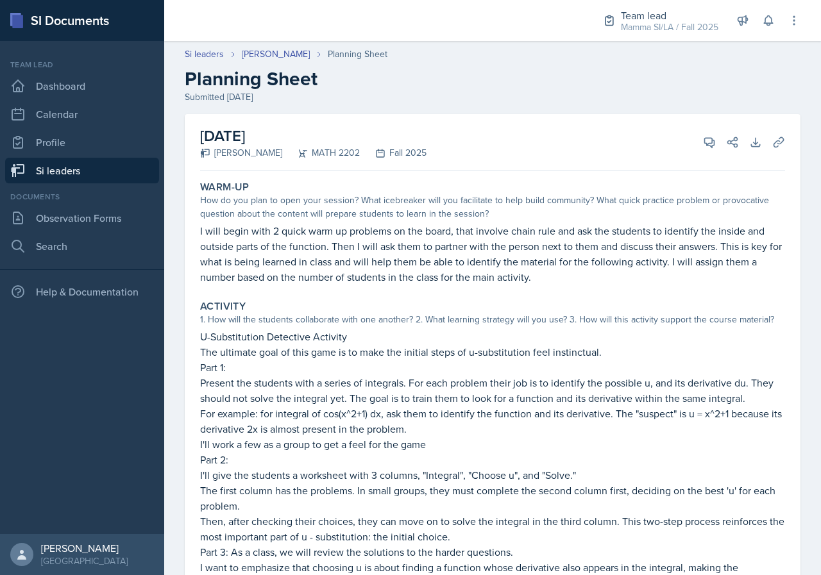
click at [372, 238] on p "I will begin with 2 quick warm up problems on the board, that involve chain rul…" at bounding box center [492, 254] width 585 height 62
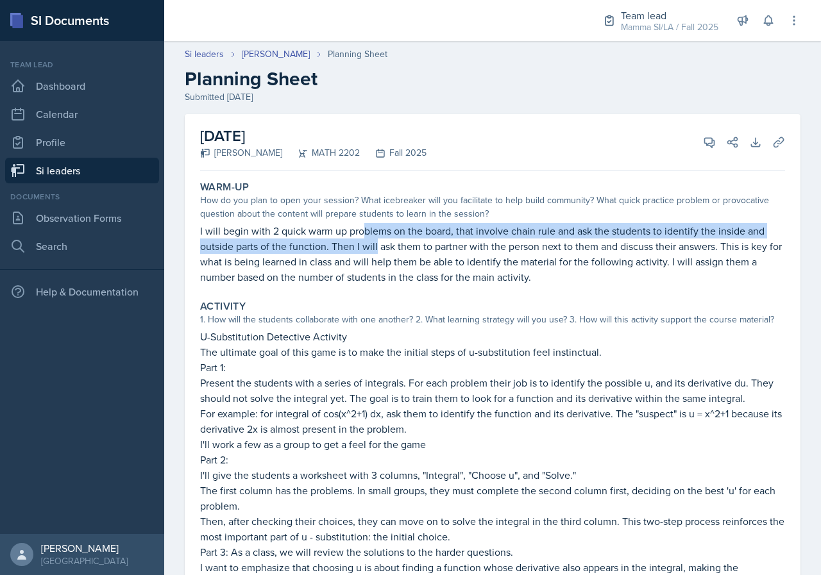
drag, startPoint x: 362, startPoint y: 238, endPoint x: 394, endPoint y: 244, distance: 32.6
click at [388, 243] on p "I will begin with 2 quick warm up problems on the board, that involve chain rul…" at bounding box center [492, 254] width 585 height 62
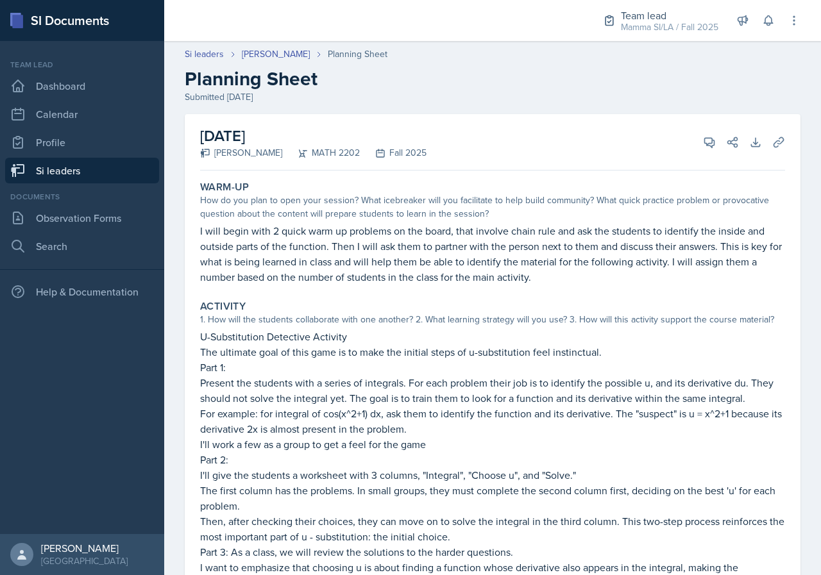
click at [395, 244] on p "I will begin with 2 quick warm up problems on the board, that involve chain rul…" at bounding box center [492, 254] width 585 height 62
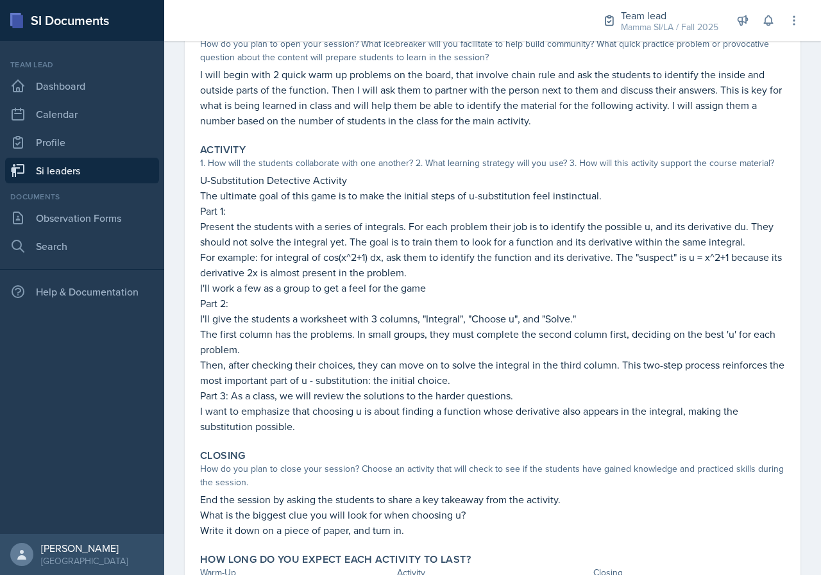
scroll to position [230, 0]
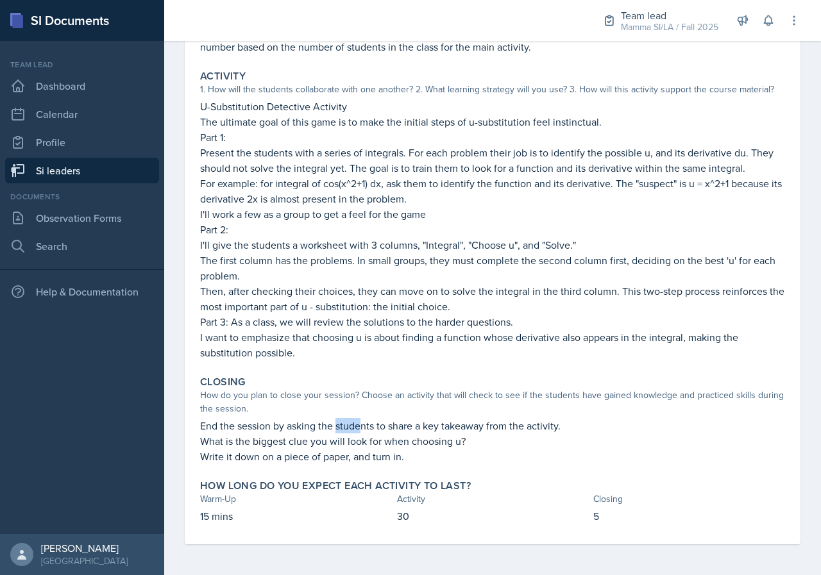
drag, startPoint x: 350, startPoint y: 425, endPoint x: 362, endPoint y: 425, distance: 12.2
click at [362, 425] on p "End the session by asking the students to share a key takeaway from the activit…" at bounding box center [492, 425] width 585 height 15
drag, startPoint x: 450, startPoint y: 431, endPoint x: 458, endPoint y: 431, distance: 7.7
click at [458, 431] on p "End the session by asking the students to share a key takeaway from the activit…" at bounding box center [492, 425] width 585 height 15
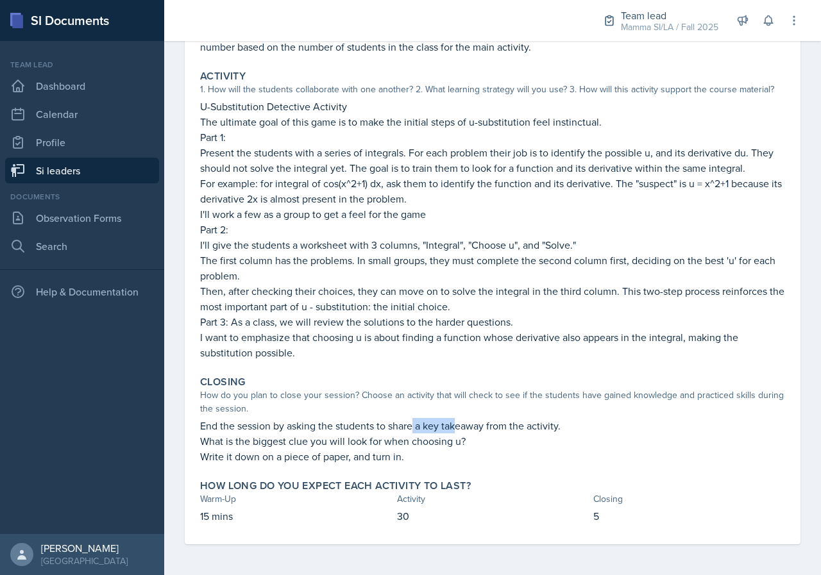
click at [458, 431] on p "End the session by asking the students to share a key takeaway from the activit…" at bounding box center [492, 425] width 585 height 15
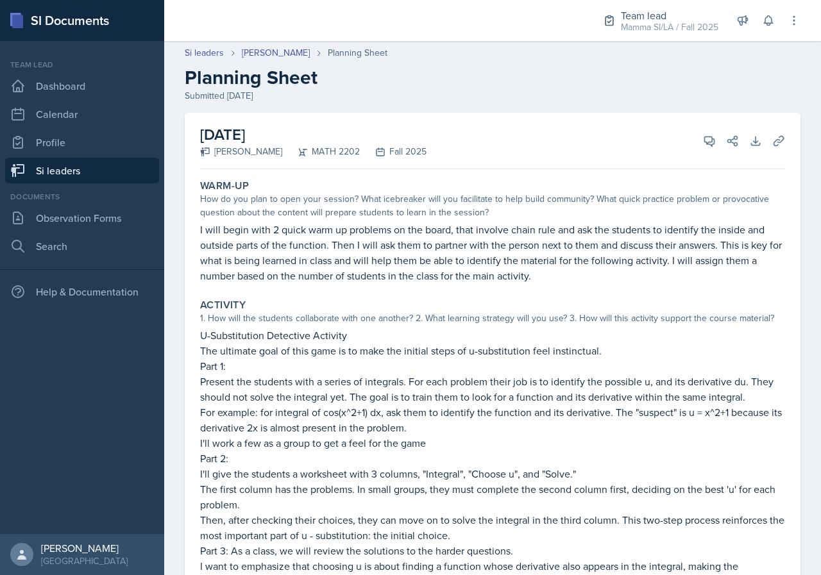
scroll to position [0, 0]
click at [74, 176] on link "Si leaders" at bounding box center [82, 171] width 154 height 26
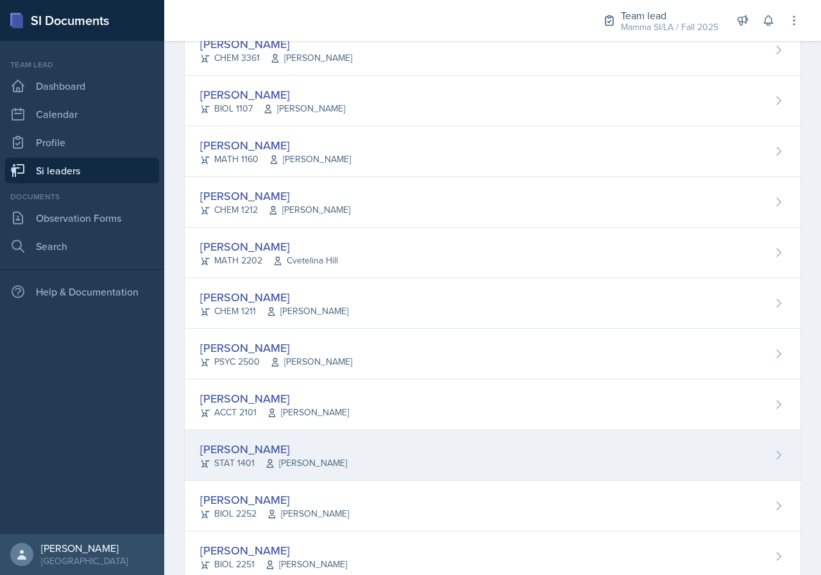
scroll to position [889, 0]
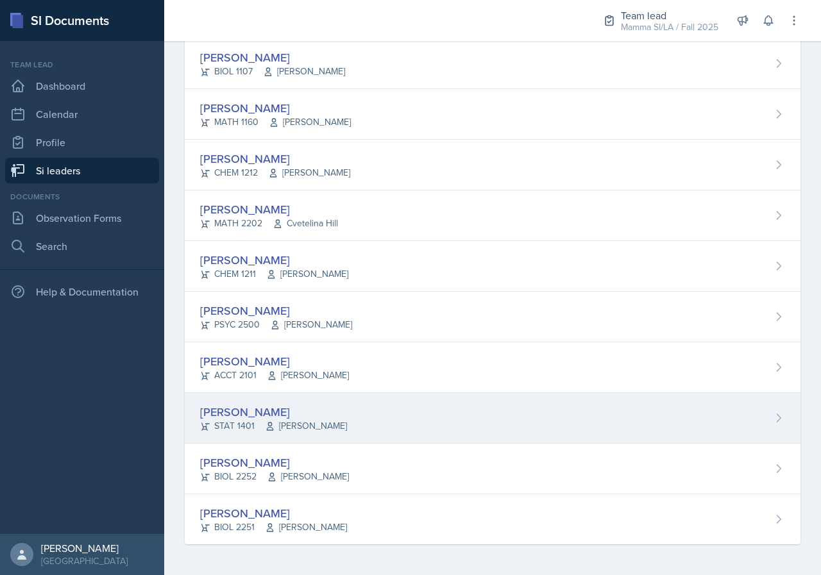
click at [346, 423] on div "[PERSON_NAME] STAT 1401 [PERSON_NAME]" at bounding box center [493, 418] width 616 height 51
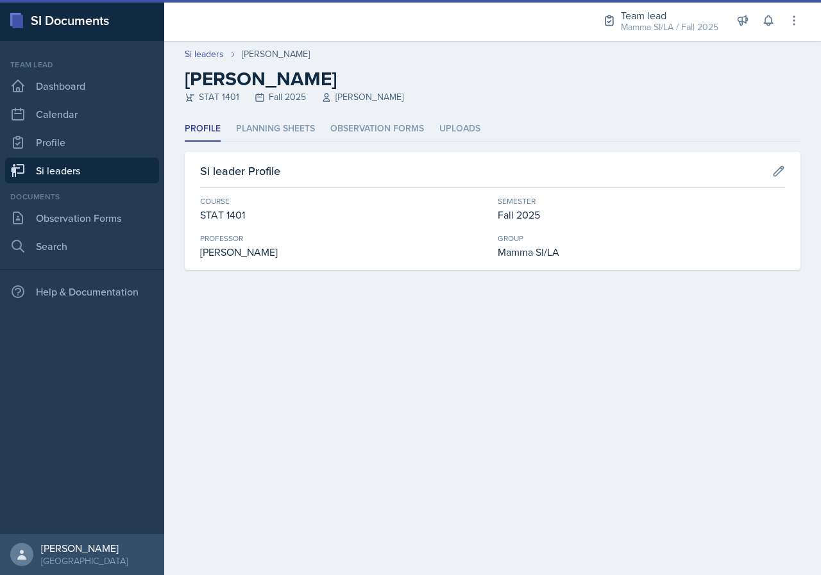
click at [298, 113] on header "Si leaders [PERSON_NAME] [PERSON_NAME] [PERSON_NAME] STAT 1401 Fall 2025 [PERSO…" at bounding box center [492, 79] width 657 height 76
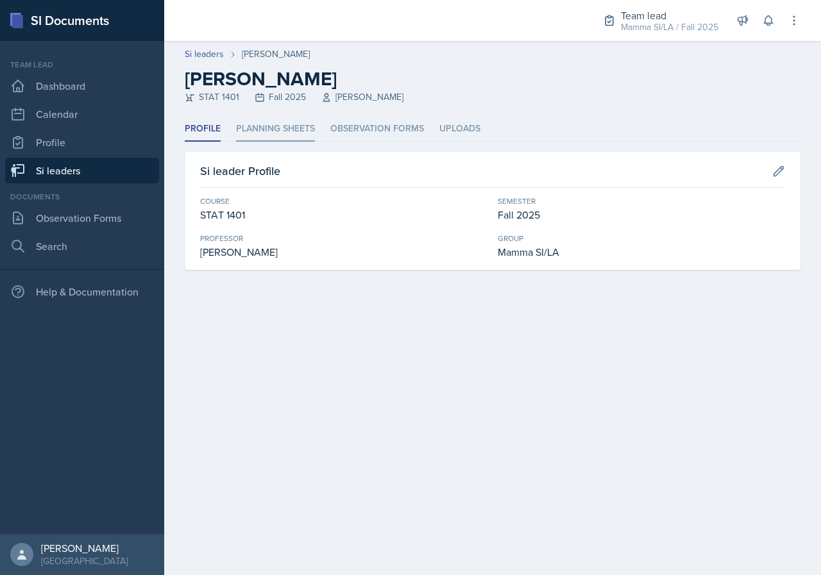
click at [299, 121] on li "Planning Sheets" at bounding box center [275, 129] width 79 height 25
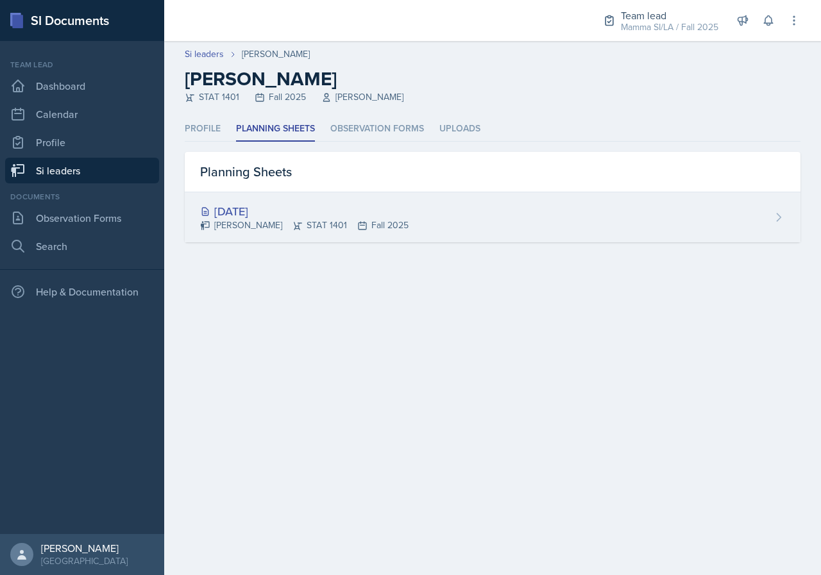
click at [300, 216] on div "[DATE]" at bounding box center [304, 211] width 209 height 17
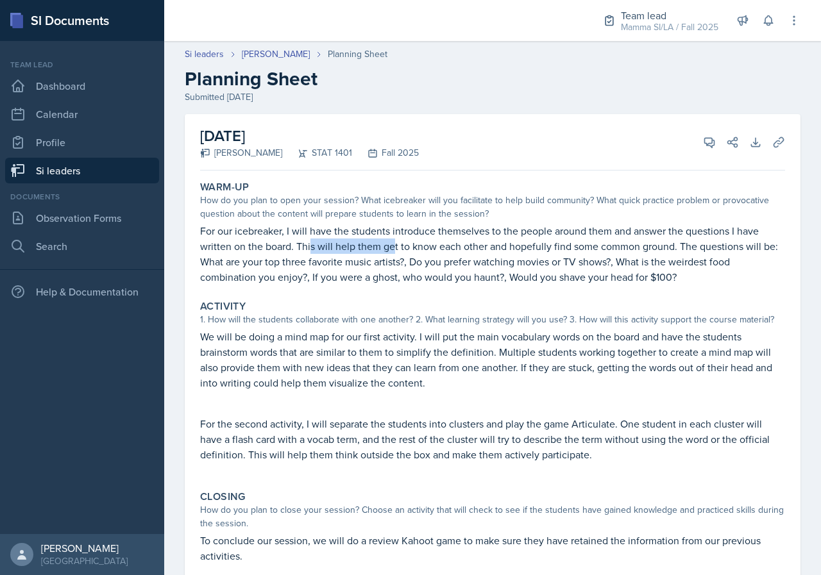
drag, startPoint x: 364, startPoint y: 241, endPoint x: 406, endPoint y: 241, distance: 41.7
click at [400, 241] on p "For our icebreaker, I will have the students introduce themselves to the people…" at bounding box center [492, 254] width 585 height 62
click at [406, 241] on p "For our icebreaker, I will have the students introduce themselves to the people…" at bounding box center [492, 254] width 585 height 62
drag, startPoint x: 470, startPoint y: 234, endPoint x: 500, endPoint y: 234, distance: 30.8
click at [500, 234] on p "For our icebreaker, I will have the students introduce themselves to the people…" at bounding box center [492, 254] width 585 height 62
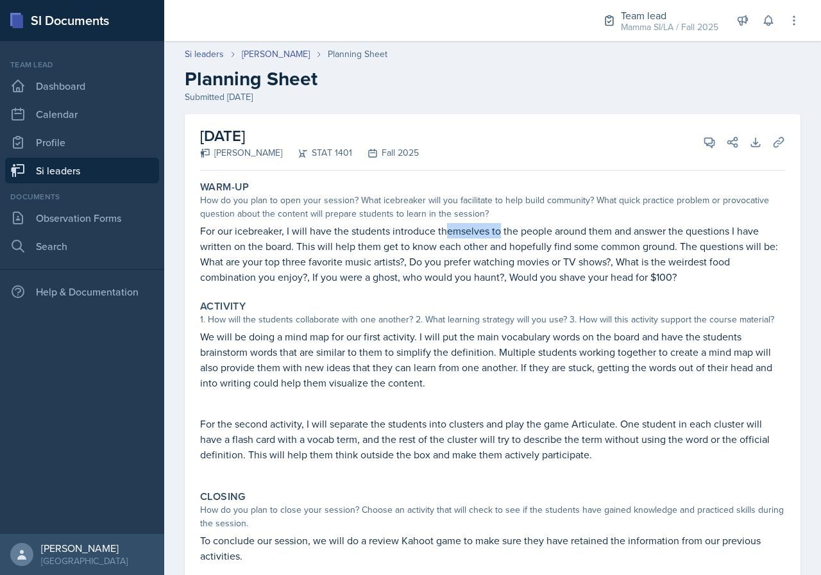
click at [500, 234] on p "For our icebreaker, I will have the students introduce themselves to the people…" at bounding box center [492, 254] width 585 height 62
drag, startPoint x: 399, startPoint y: 266, endPoint x: 434, endPoint y: 266, distance: 35.3
click at [434, 266] on p "For our icebreaker, I will have the students introduce themselves to the people…" at bounding box center [492, 254] width 585 height 62
drag, startPoint x: 436, startPoint y: 267, endPoint x: 465, endPoint y: 268, distance: 28.9
click at [437, 267] on p "For our icebreaker, I will have the students introduce themselves to the people…" at bounding box center [492, 254] width 585 height 62
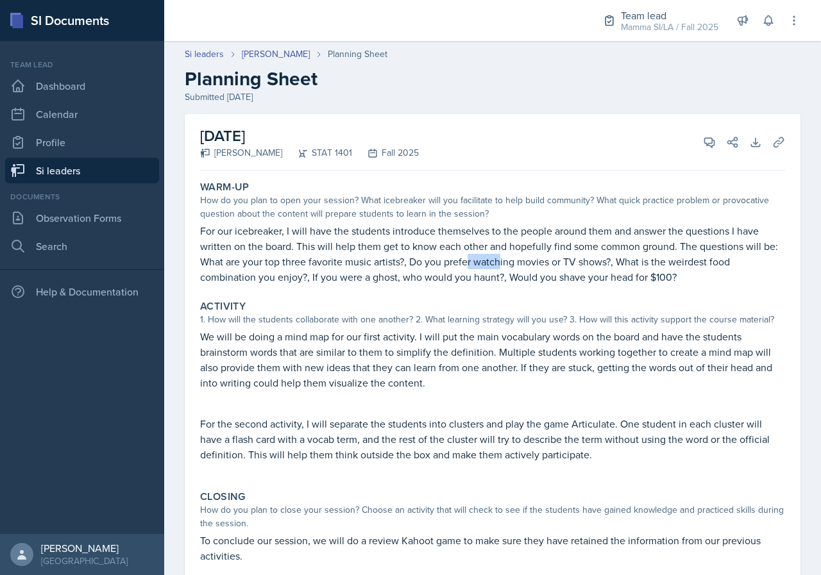
drag, startPoint x: 521, startPoint y: 268, endPoint x: 529, endPoint y: 268, distance: 7.7
click at [522, 268] on p "For our icebreaker, I will have the students introduce themselves to the people…" at bounding box center [492, 254] width 585 height 62
click at [529, 268] on p "For our icebreaker, I will have the students introduce themselves to the people…" at bounding box center [492, 254] width 585 height 62
drag, startPoint x: 559, startPoint y: 268, endPoint x: 567, endPoint y: 268, distance: 8.3
click at [563, 268] on p "For our icebreaker, I will have the students introduce themselves to the people…" at bounding box center [492, 254] width 585 height 62
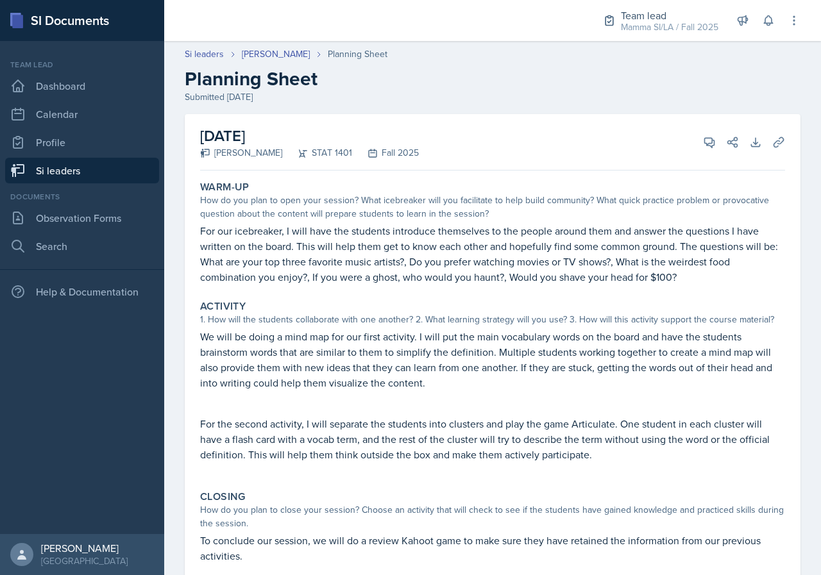
click at [569, 268] on p "For our icebreaker, I will have the students introduce themselves to the people…" at bounding box center [492, 254] width 585 height 62
drag, startPoint x: 568, startPoint y: 268, endPoint x: 579, endPoint y: 268, distance: 10.3
click at [574, 268] on p "For our icebreaker, I will have the students introduce themselves to the people…" at bounding box center [492, 254] width 585 height 62
click at [579, 268] on p "For our icebreaker, I will have the students introduce themselves to the people…" at bounding box center [492, 254] width 585 height 62
click at [332, 275] on p "For our icebreaker, I will have the students introduce themselves to the people…" at bounding box center [492, 254] width 585 height 62
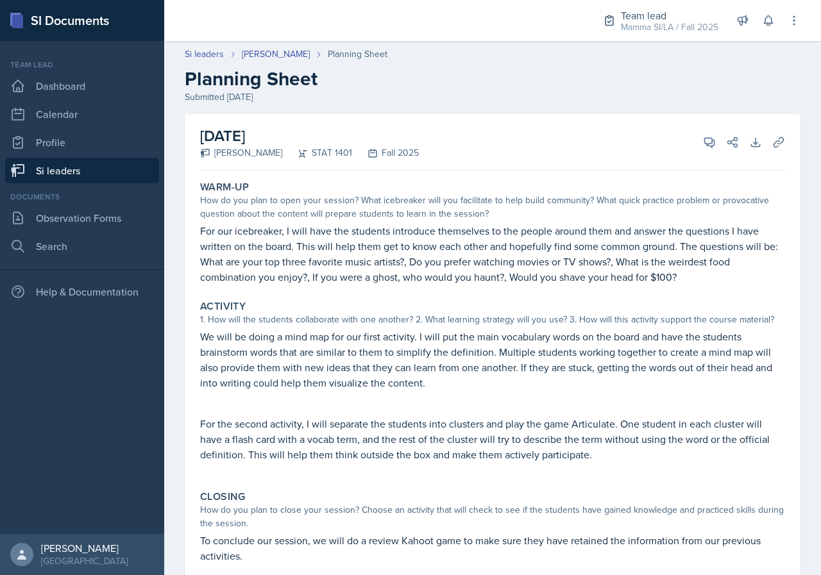
click at [340, 275] on p "For our icebreaker, I will have the students introduce themselves to the people…" at bounding box center [492, 254] width 585 height 62
click at [379, 274] on p "For our icebreaker, I will have the students introduce themselves to the people…" at bounding box center [492, 254] width 585 height 62
click at [417, 271] on p "For our icebreaker, I will have the students introduce themselves to the people…" at bounding box center [492, 254] width 585 height 62
drag, startPoint x: 529, startPoint y: 262, endPoint x: 540, endPoint y: 262, distance: 10.3
click at [534, 262] on p "For our icebreaker, I will have the students introduce themselves to the people…" at bounding box center [492, 254] width 585 height 62
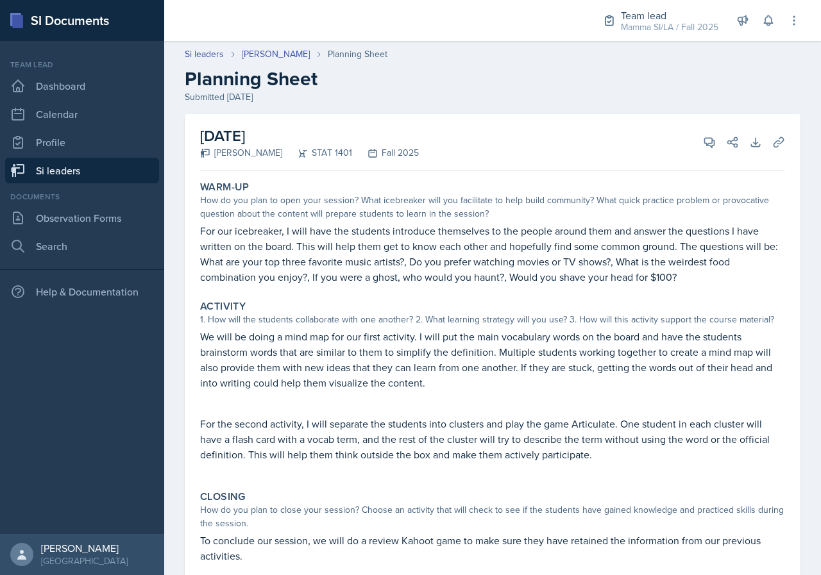
click at [541, 262] on p "For our icebreaker, I will have the students introduce themselves to the people…" at bounding box center [492, 254] width 585 height 62
click at [522, 262] on p "For our icebreaker, I will have the students introduce themselves to the people…" at bounding box center [492, 254] width 585 height 62
click at [527, 262] on p "For our icebreaker, I will have the students introduce themselves to the people…" at bounding box center [492, 254] width 585 height 62
drag, startPoint x: 499, startPoint y: 260, endPoint x: 492, endPoint y: 260, distance: 6.4
click at [498, 260] on p "For our icebreaker, I will have the students introduce themselves to the people…" at bounding box center [492, 254] width 585 height 62
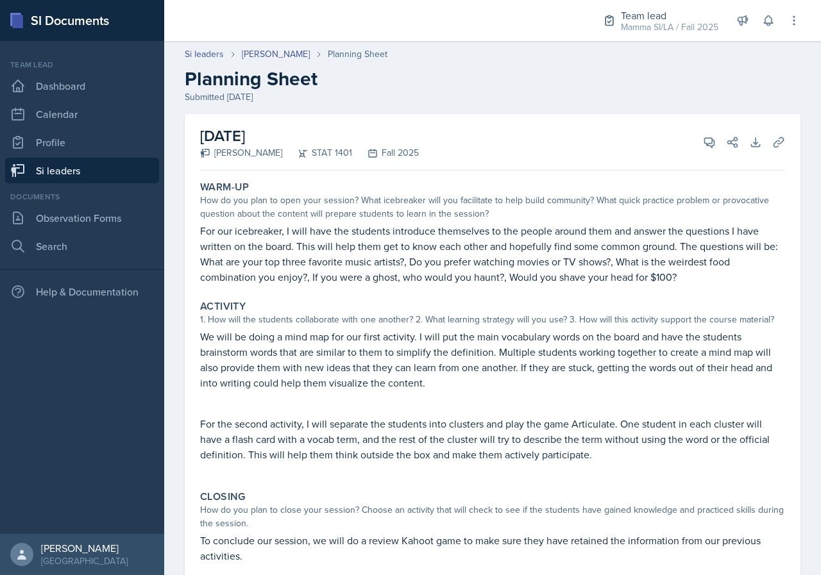
click at [491, 260] on p "For our icebreaker, I will have the students introduce themselves to the people…" at bounding box center [492, 254] width 585 height 62
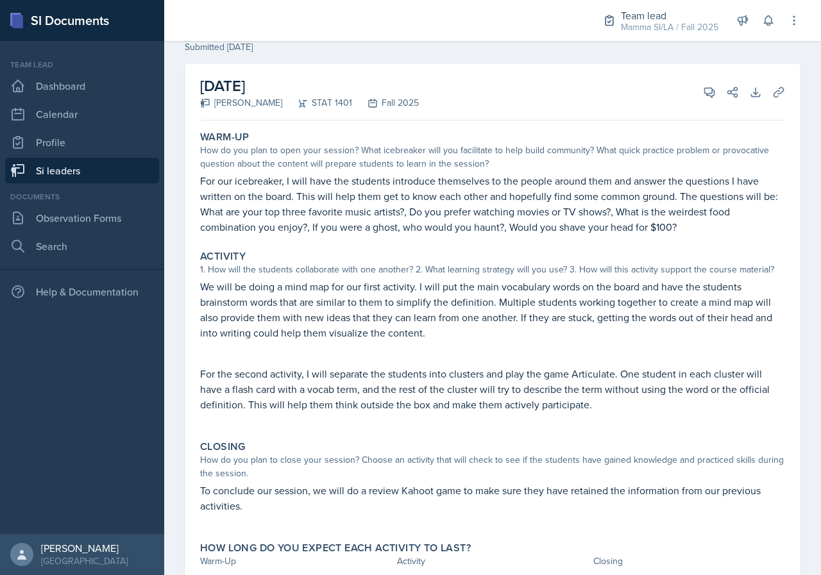
scroll to position [48, 0]
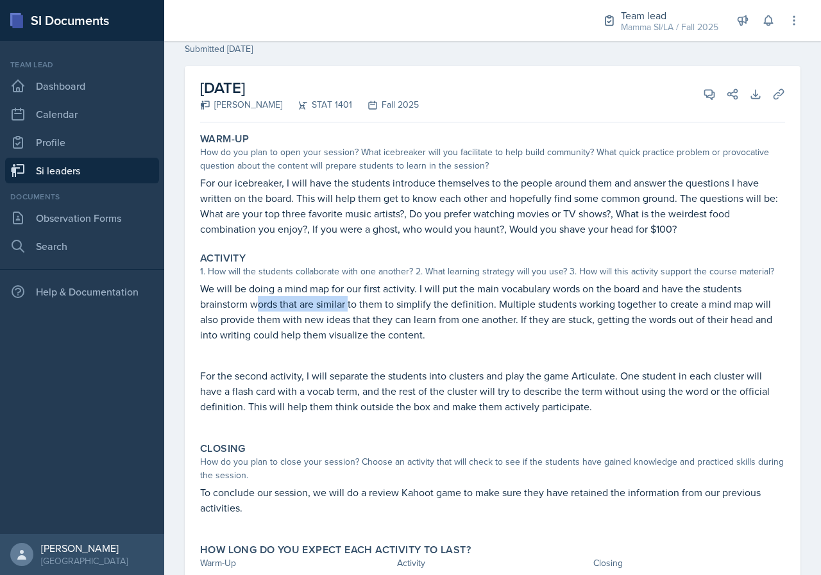
drag, startPoint x: 268, startPoint y: 298, endPoint x: 352, endPoint y: 302, distance: 84.1
click at [351, 302] on p "We will be doing a mind map for our first activity. I will put the main vocabul…" at bounding box center [492, 312] width 585 height 62
click at [352, 302] on p "We will be doing a mind map for our first activity. I will put the main vocabul…" at bounding box center [492, 312] width 585 height 62
drag, startPoint x: 413, startPoint y: 291, endPoint x: 441, endPoint y: 291, distance: 28.9
click at [432, 291] on p "We will be doing a mind map for our first activity. I will put the main vocabul…" at bounding box center [492, 312] width 585 height 62
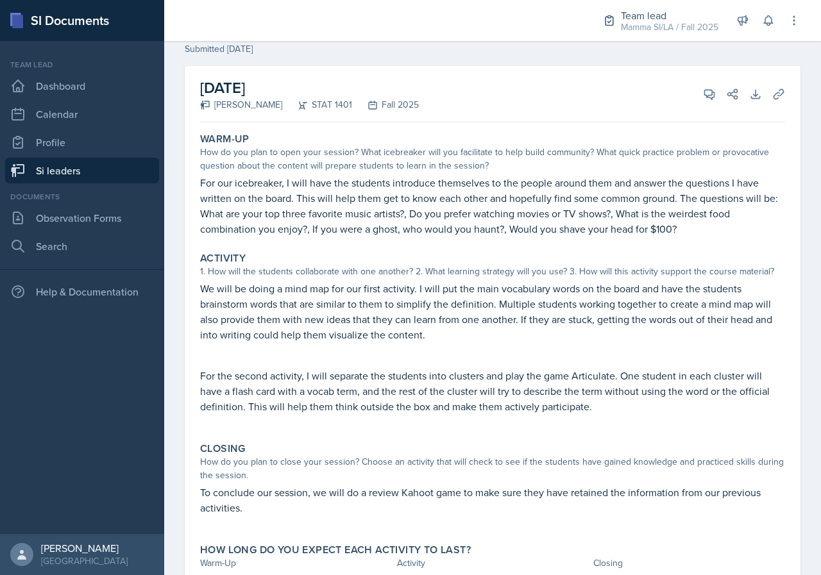
click at [441, 291] on p "We will be doing a mind map for our first activity. I will put the main vocabul…" at bounding box center [492, 312] width 585 height 62
drag, startPoint x: 427, startPoint y: 291, endPoint x: 490, endPoint y: 295, distance: 63.7
click at [490, 295] on p "We will be doing a mind map for our first activity. I will put the main vocabul…" at bounding box center [492, 312] width 585 height 62
click at [504, 296] on p "We will be doing a mind map for our first activity. I will put the main vocabul…" at bounding box center [492, 312] width 585 height 62
drag, startPoint x: 432, startPoint y: 293, endPoint x: 491, endPoint y: 296, distance: 59.1
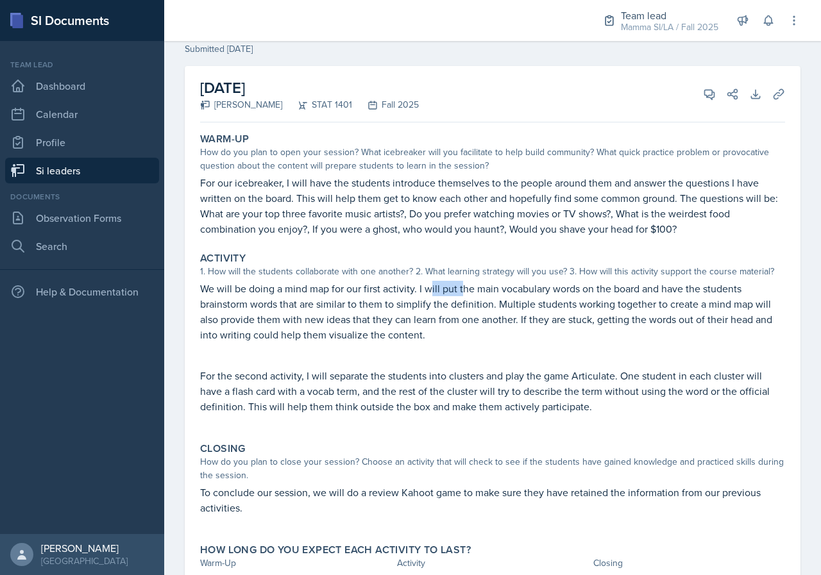
click at [482, 295] on p "We will be doing a mind map for our first activity. I will put the main vocabul…" at bounding box center [492, 312] width 585 height 62
click at [493, 296] on p "We will be doing a mind map for our first activity. I will put the main vocabul…" at bounding box center [492, 312] width 585 height 62
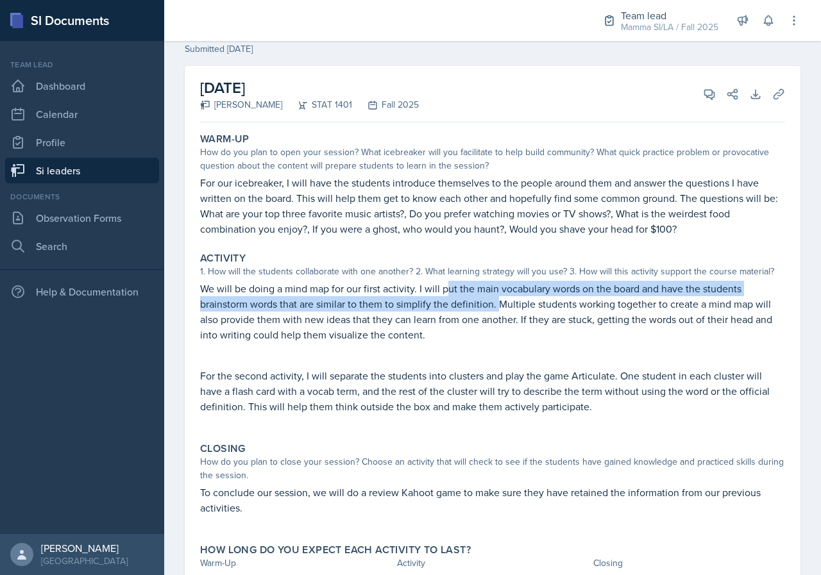
drag, startPoint x: 448, startPoint y: 294, endPoint x: 527, endPoint y: 301, distance: 78.5
click at [523, 300] on p "We will be doing a mind map for our first activity. I will put the main vocabul…" at bounding box center [492, 312] width 585 height 62
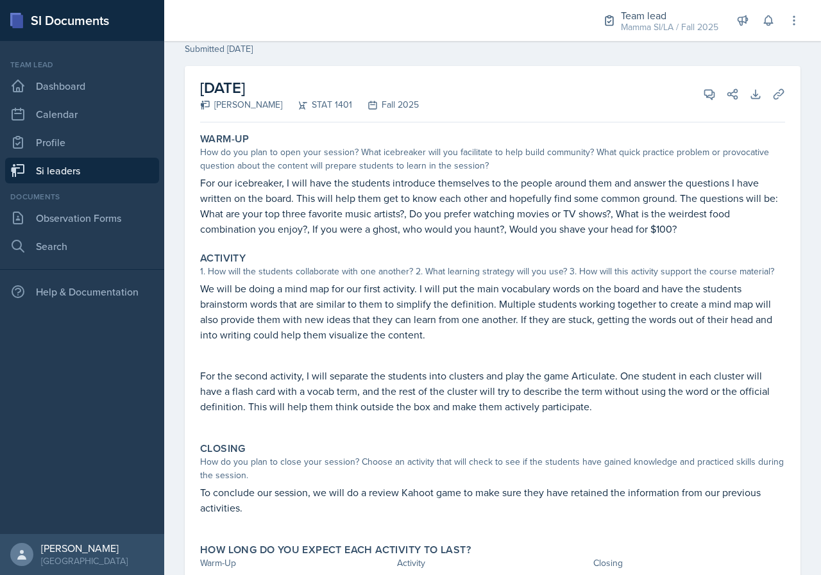
click at [531, 301] on p "We will be doing a mind map for our first activity. I will put the main vocabul…" at bounding box center [492, 312] width 585 height 62
drag, startPoint x: 403, startPoint y: 303, endPoint x: 453, endPoint y: 305, distance: 50.1
click at [447, 305] on p "We will be doing a mind map for our first activity. I will put the main vocabul…" at bounding box center [492, 312] width 585 height 62
click at [453, 305] on p "We will be doing a mind map for our first activity. I will put the main vocabul…" at bounding box center [492, 312] width 585 height 62
drag, startPoint x: 406, startPoint y: 301, endPoint x: 474, endPoint y: 302, distance: 68.0
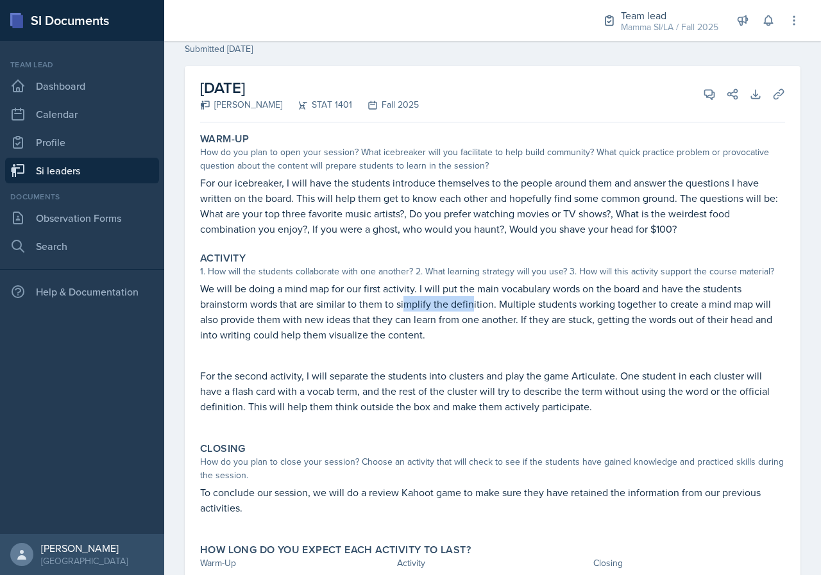
click at [474, 302] on p "We will be doing a mind map for our first activity. I will put the main vocabul…" at bounding box center [492, 312] width 585 height 62
drag, startPoint x: 507, startPoint y: 304, endPoint x: 536, endPoint y: 307, distance: 28.4
click at [536, 307] on p "We will be doing a mind map for our first activity. I will put the main vocabul…" at bounding box center [492, 312] width 585 height 62
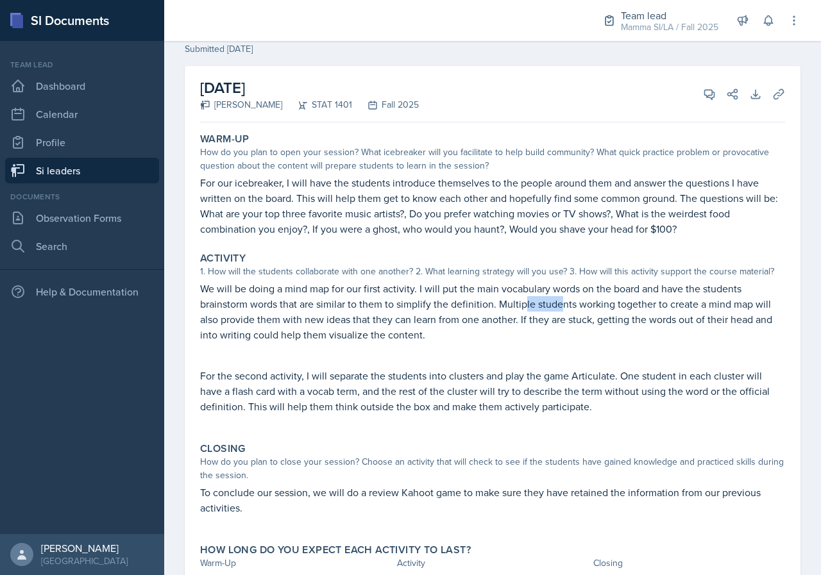
drag, startPoint x: 528, startPoint y: 305, endPoint x: 564, endPoint y: 311, distance: 36.3
click at [564, 311] on p "We will be doing a mind map for our first activity. I will put the main vocabul…" at bounding box center [492, 312] width 585 height 62
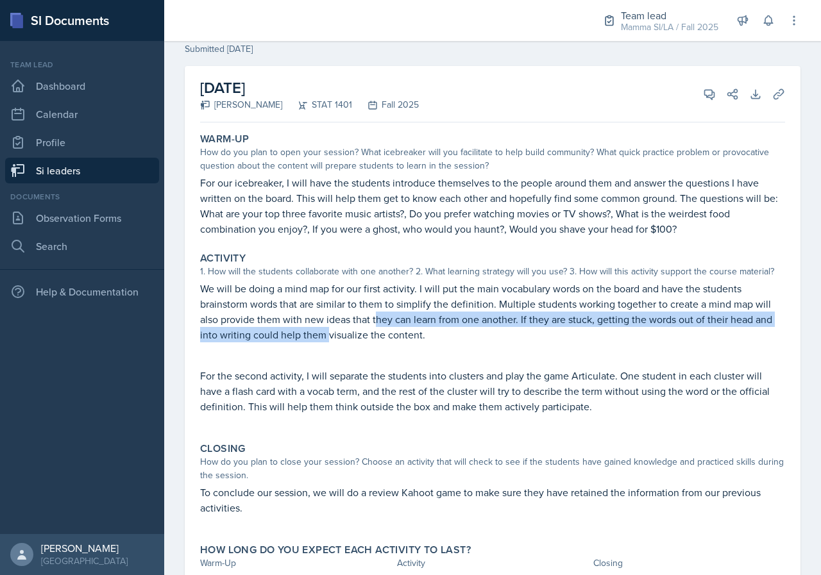
drag, startPoint x: 374, startPoint y: 325, endPoint x: 382, endPoint y: 325, distance: 8.3
click at [382, 325] on p "We will be doing a mind map for our first activity. I will put the main vocabul…" at bounding box center [492, 312] width 585 height 62
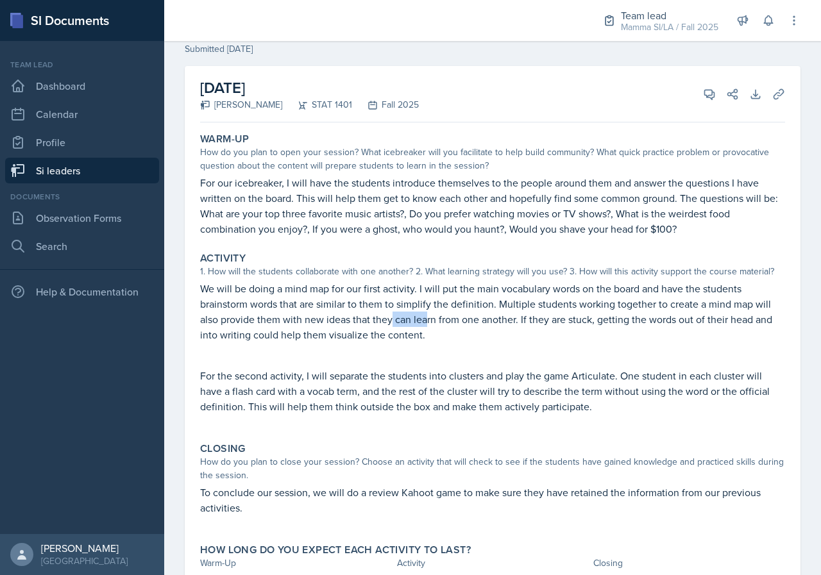
drag, startPoint x: 393, startPoint y: 316, endPoint x: 433, endPoint y: 316, distance: 40.4
click at [433, 316] on p "We will be doing a mind map for our first activity. I will put the main vocabul…" at bounding box center [492, 312] width 585 height 62
click at [438, 316] on p "We will be doing a mind map for our first activity. I will put the main vocabul…" at bounding box center [492, 312] width 585 height 62
drag, startPoint x: 438, startPoint y: 316, endPoint x: 465, endPoint y: 322, distance: 28.3
click at [465, 322] on p "We will be doing a mind map for our first activity. I will put the main vocabul…" at bounding box center [492, 312] width 585 height 62
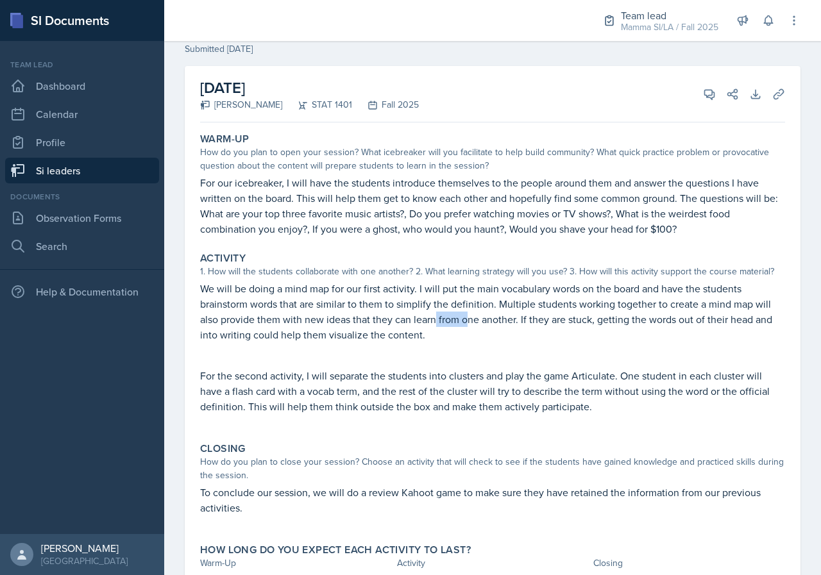
click at [447, 321] on p "We will be doing a mind map for our first activity. I will put the main vocabul…" at bounding box center [492, 312] width 585 height 62
drag, startPoint x: 387, startPoint y: 317, endPoint x: 443, endPoint y: 323, distance: 56.2
click at [414, 318] on p "We will be doing a mind map for our first activity. I will put the main vocabul…" at bounding box center [492, 312] width 585 height 62
click at [443, 323] on p "We will be doing a mind map for our first activity. I will put the main vocabul…" at bounding box center [492, 312] width 585 height 62
drag, startPoint x: 273, startPoint y: 371, endPoint x: 342, endPoint y: 373, distance: 69.3
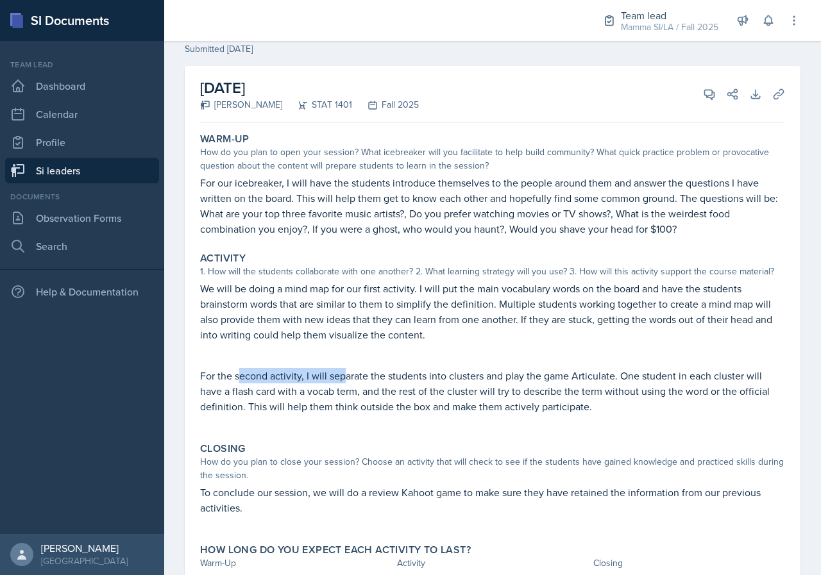
click at [342, 373] on p "For the second activity, I will separate the students into clusters and play th…" at bounding box center [492, 391] width 585 height 46
drag, startPoint x: 407, startPoint y: 372, endPoint x: 500, endPoint y: 373, distance: 93.0
click at [448, 372] on p "For the second activity, I will separate the students into clusters and play th…" at bounding box center [492, 391] width 585 height 46
click at [515, 375] on p "For the second activity, I will separate the students into clusters and play th…" at bounding box center [492, 391] width 585 height 46
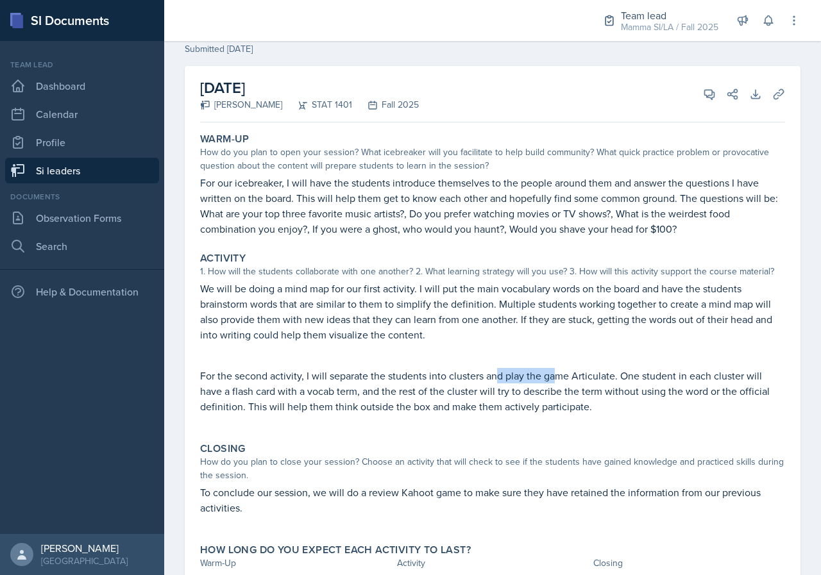
drag, startPoint x: 494, startPoint y: 373, endPoint x: 554, endPoint y: 378, distance: 59.9
click at [554, 378] on p "For the second activity, I will separate the students into clusters and play th…" at bounding box center [492, 391] width 585 height 46
click at [575, 379] on p "For the second activity, I will separate the students into clusters and play th…" at bounding box center [492, 391] width 585 height 46
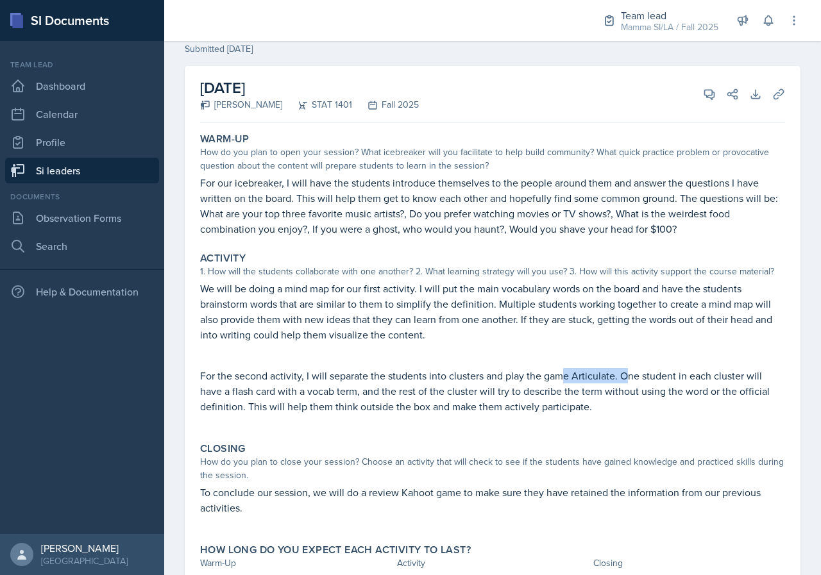
drag, startPoint x: 564, startPoint y: 376, endPoint x: 627, endPoint y: 382, distance: 63.8
click at [627, 382] on p "For the second activity, I will separate the students into clusters and play th…" at bounding box center [492, 391] width 585 height 46
drag, startPoint x: 502, startPoint y: 366, endPoint x: 534, endPoint y: 370, distance: 32.9
click at [531, 370] on div "We will be doing a mind map for our first activity. I will put the main vocabul…" at bounding box center [492, 354] width 585 height 146
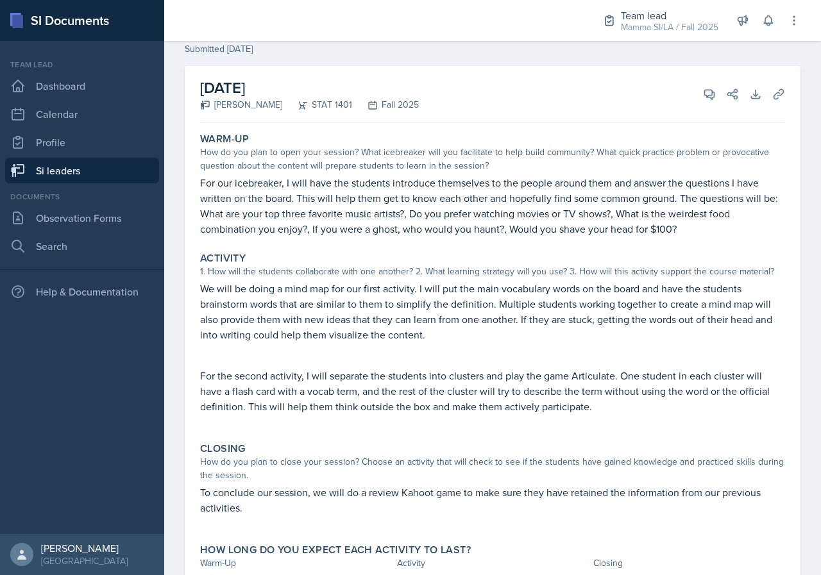
drag, startPoint x: 534, startPoint y: 370, endPoint x: 506, endPoint y: 372, distance: 28.9
click at [533, 370] on p "For the second activity, I will separate the students into clusters and play th…" at bounding box center [492, 391] width 585 height 46
drag, startPoint x: 275, startPoint y: 388, endPoint x: 323, endPoint y: 390, distance: 48.2
click at [306, 389] on p "For the second activity, I will separate the students into clusters and play th…" at bounding box center [492, 391] width 585 height 46
click at [323, 390] on p "For the second activity, I will separate the students into clusters and play th…" at bounding box center [492, 391] width 585 height 46
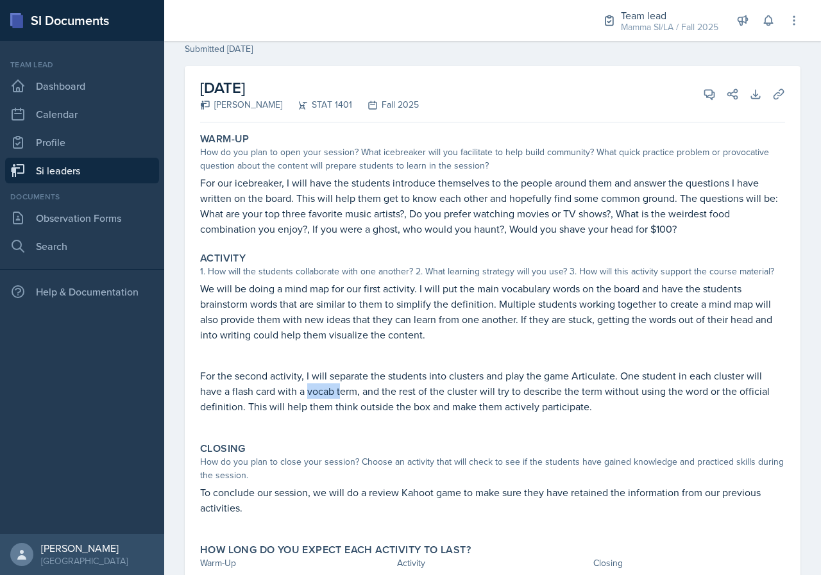
drag, startPoint x: 307, startPoint y: 391, endPoint x: 341, endPoint y: 394, distance: 33.5
click at [341, 394] on p "For the second activity, I will separate the students into clusters and play th…" at bounding box center [492, 391] width 585 height 46
drag
click at [356, 396] on p "For the second activity, I will separate the students into clusters and play th…" at bounding box center [492, 391] width 585 height 46
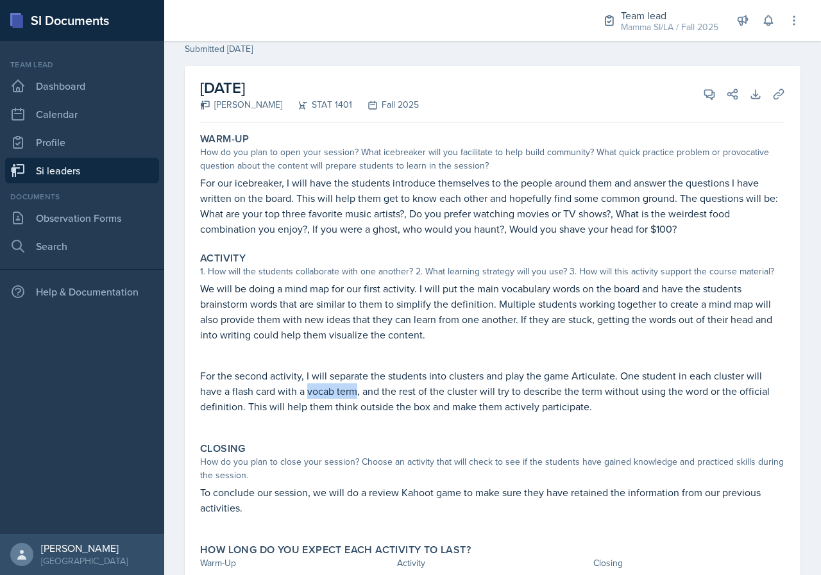
click at [356, 396] on p "For the second activity, I will separate the students into clusters and play th…" at bounding box center [492, 391] width 585 height 46
click at [430, 397] on p "For the second activity, I will separate the students into clusters and play th…" at bounding box center [492, 391] width 585 height 46
click at [475, 391] on p "For the second activity, I will separate the students into clusters and play th…" at bounding box center [492, 391] width 585 height 46
click at [477, 391] on p "For the second activity, I will separate the students into clusters and play th…" at bounding box center [492, 391] width 585 height 46
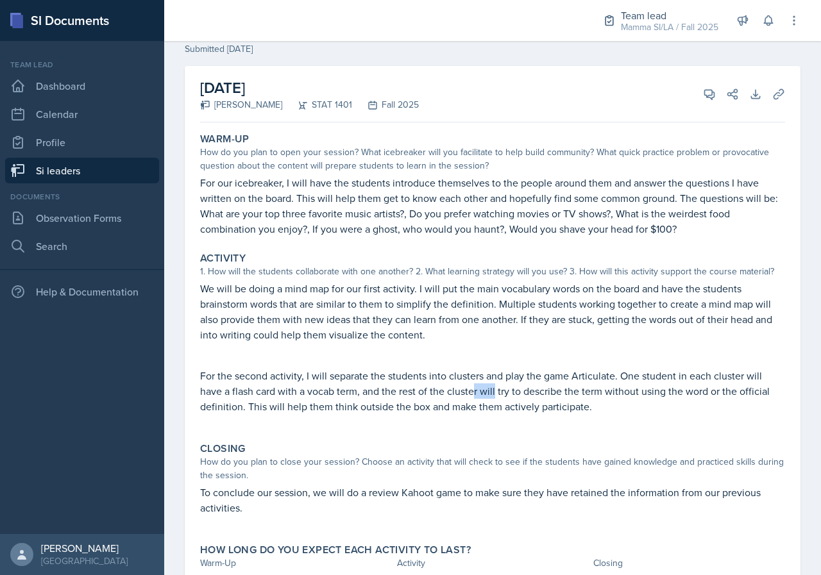
click at [495, 391] on p "For the second activity, I will separate the students into clusters and play th…" at bounding box center [492, 391] width 585 height 46
click at [287, 354] on p at bounding box center [492, 349] width 585 height 13
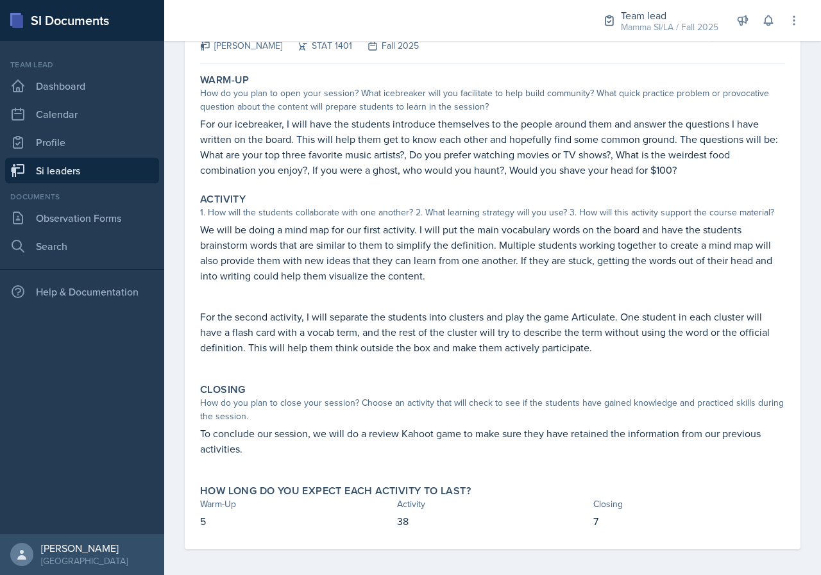
scroll to position [112, 0]
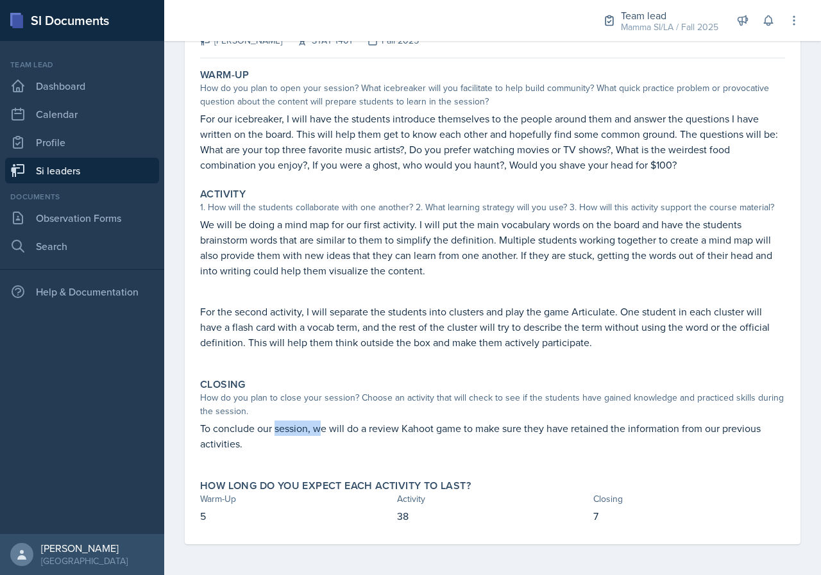
click at [339, 430] on p "To conclude our session, we will do a review Kahoot game to make sure they have…" at bounding box center [492, 436] width 585 height 31
click at [348, 430] on p "To conclude our session, we will do a review Kahoot game to make sure they have…" at bounding box center [492, 436] width 585 height 31
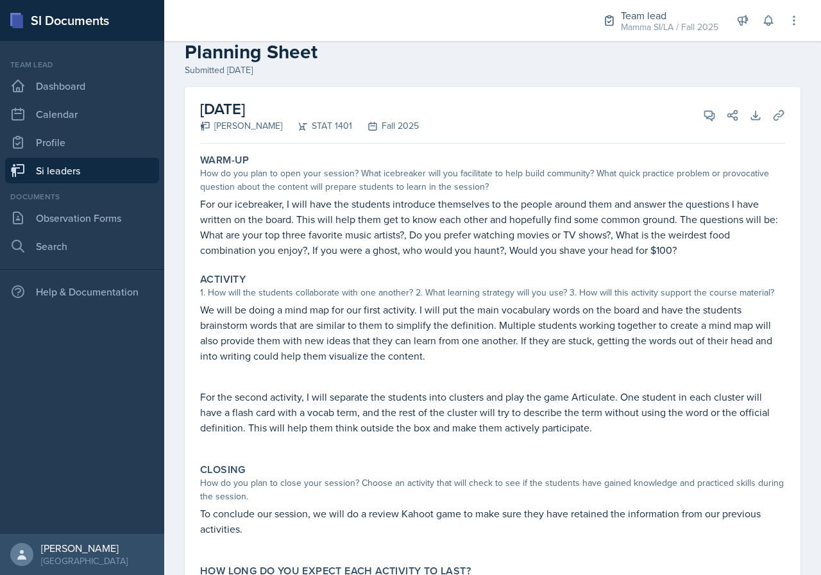
scroll to position [0, 0]
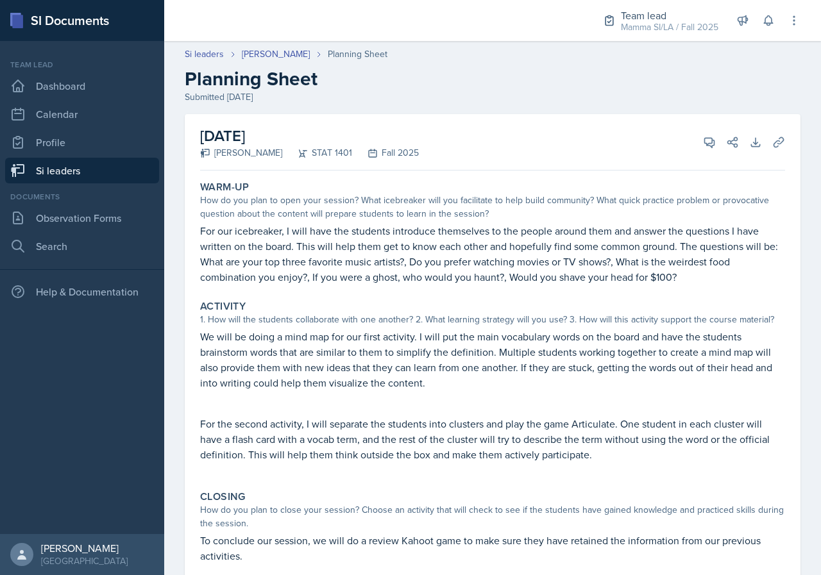
click at [109, 163] on link "Si leaders" at bounding box center [82, 171] width 154 height 26
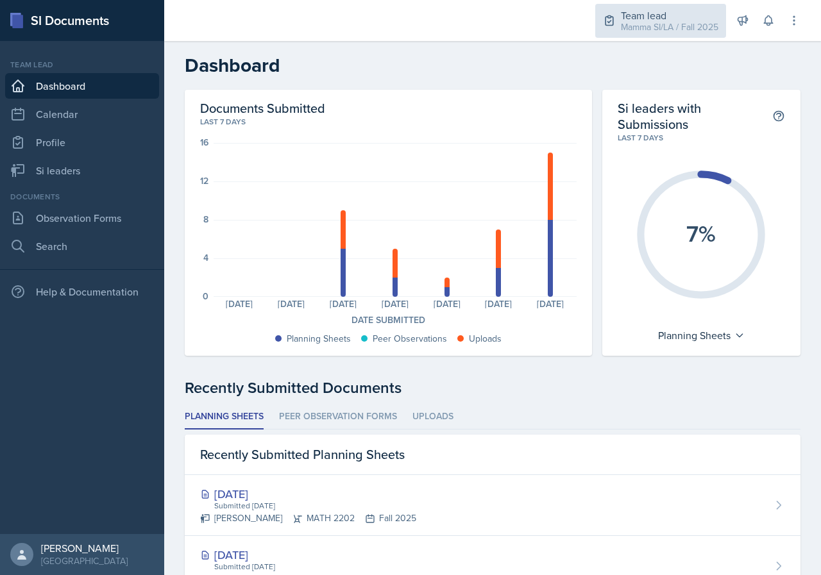
click at [676, 19] on div "Team lead" at bounding box center [670, 15] width 98 height 15
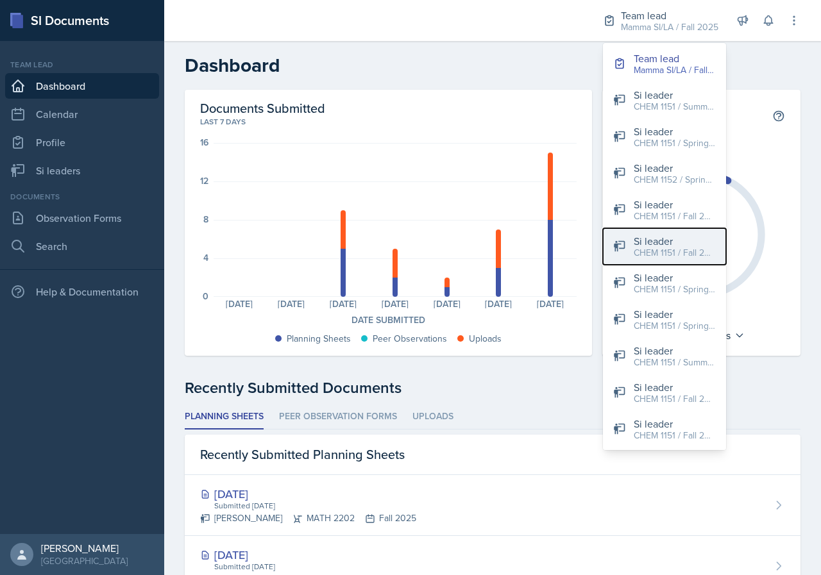
click at [676, 255] on div "CHEM 1151 / Fall 2025" at bounding box center [675, 252] width 82 height 13
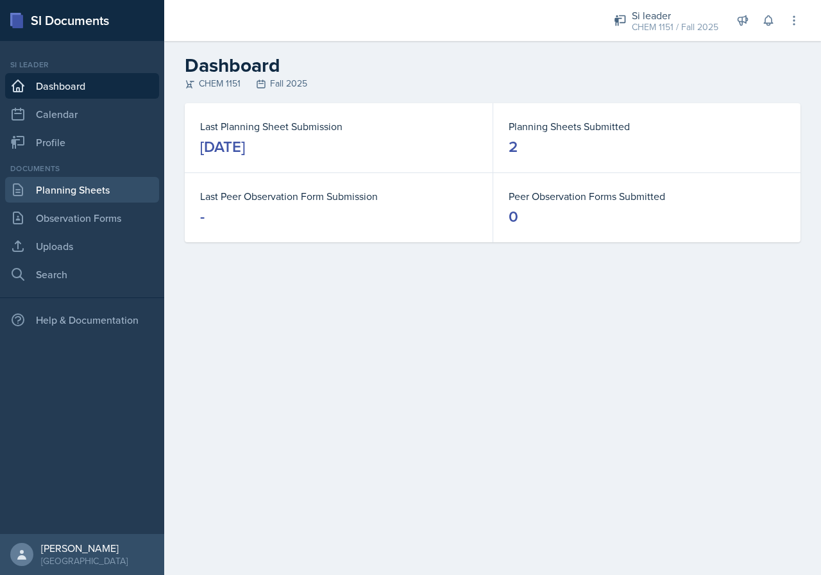
click at [114, 182] on link "Planning Sheets" at bounding box center [82, 190] width 154 height 26
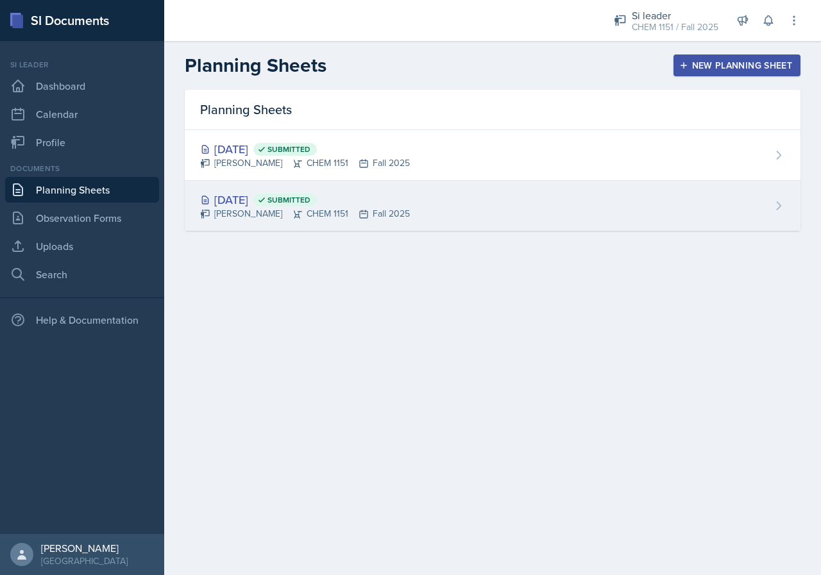
click at [398, 206] on div "Aug 25th, 2025 Submitted Kristy Bennett CHEM 1151 Fall 2025" at bounding box center [493, 206] width 616 height 50
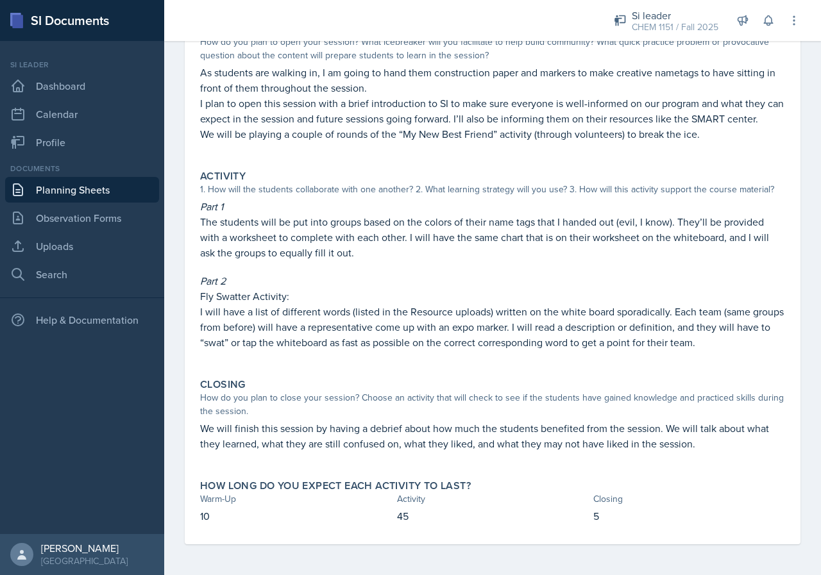
scroll to position [160, 0]
click at [131, 191] on link "Planning Sheets" at bounding box center [82, 190] width 154 height 26
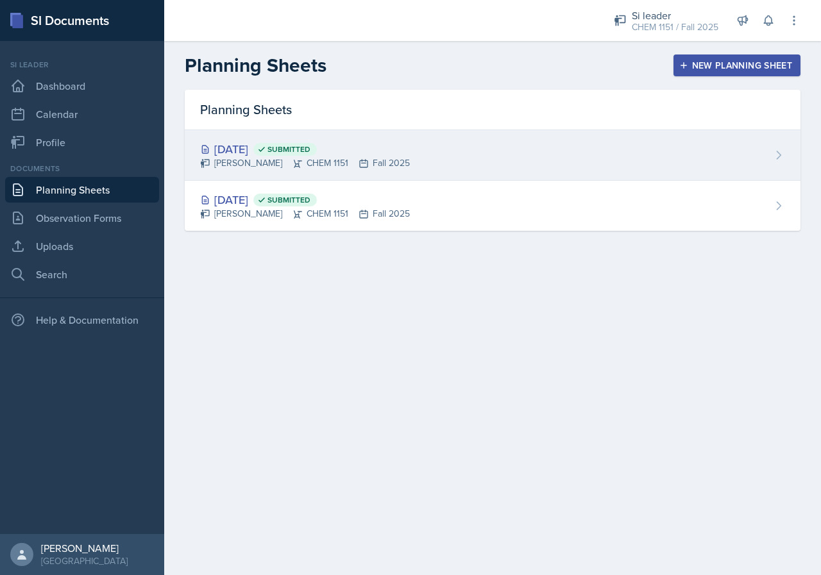
click at [447, 137] on div "Aug 27th, 2025 Submitted Kristy Bennett CHEM 1151 Fall 2025" at bounding box center [493, 155] width 616 height 51
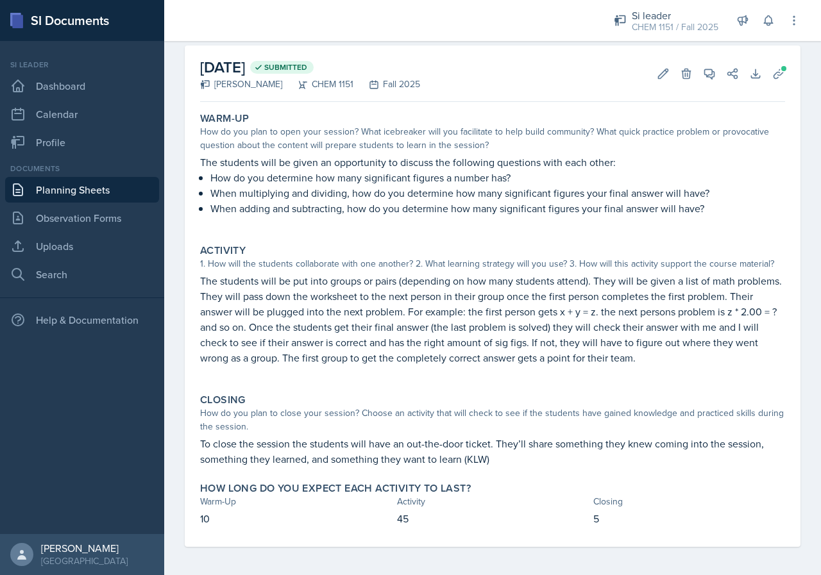
scroll to position [58, 0]
